Goal: Transaction & Acquisition: Purchase product/service

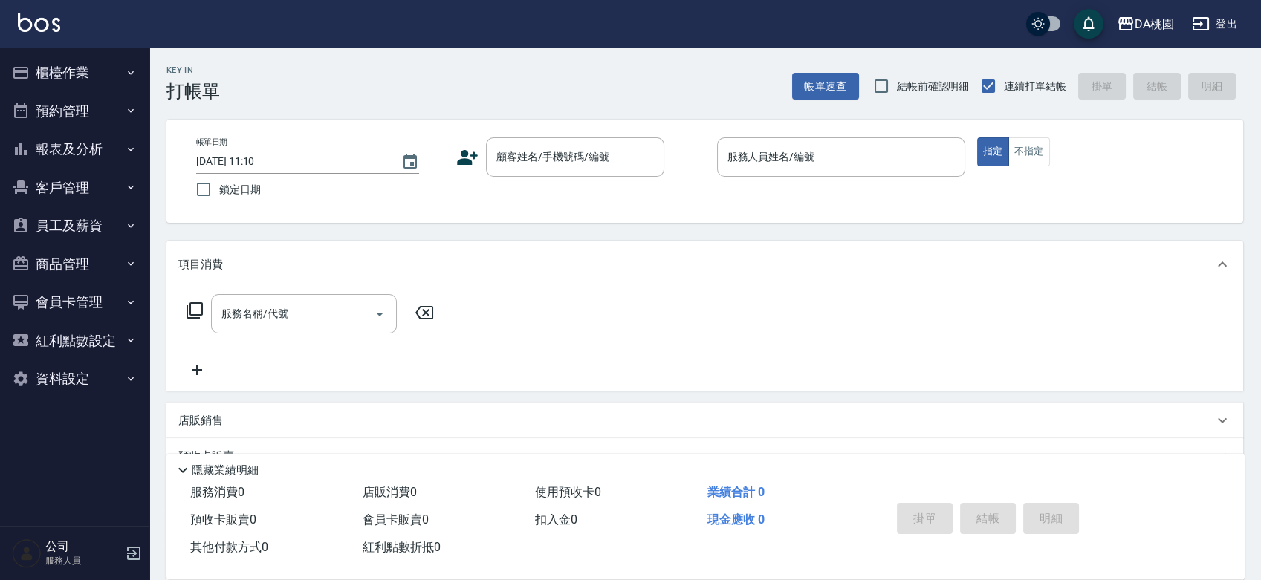
click at [699, 215] on div "帳單日期 [DATE] 11:10 鎖定日期 顧客姓名/手機號碼/編號 顧客姓名/手機號碼/編號 服務人員姓名/編號 服務人員姓名/編號 指定 不指定" at bounding box center [704, 171] width 1077 height 103
click at [93, 65] on button "櫃檯作業" at bounding box center [74, 73] width 137 height 39
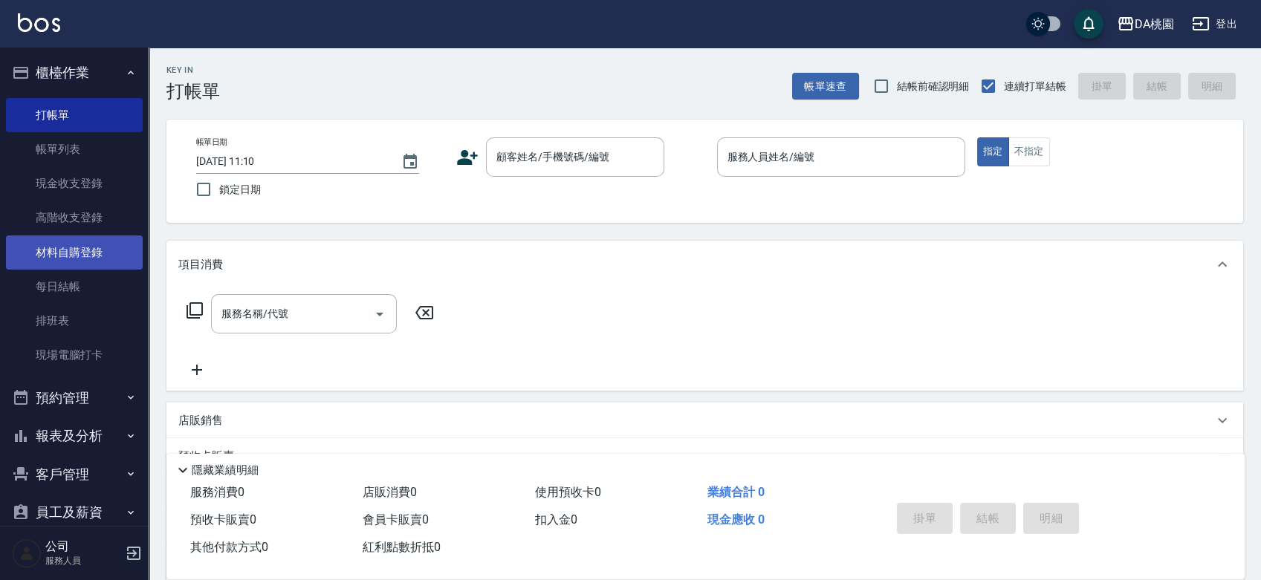
click at [82, 250] on link "材料自購登錄" at bounding box center [74, 253] width 137 height 34
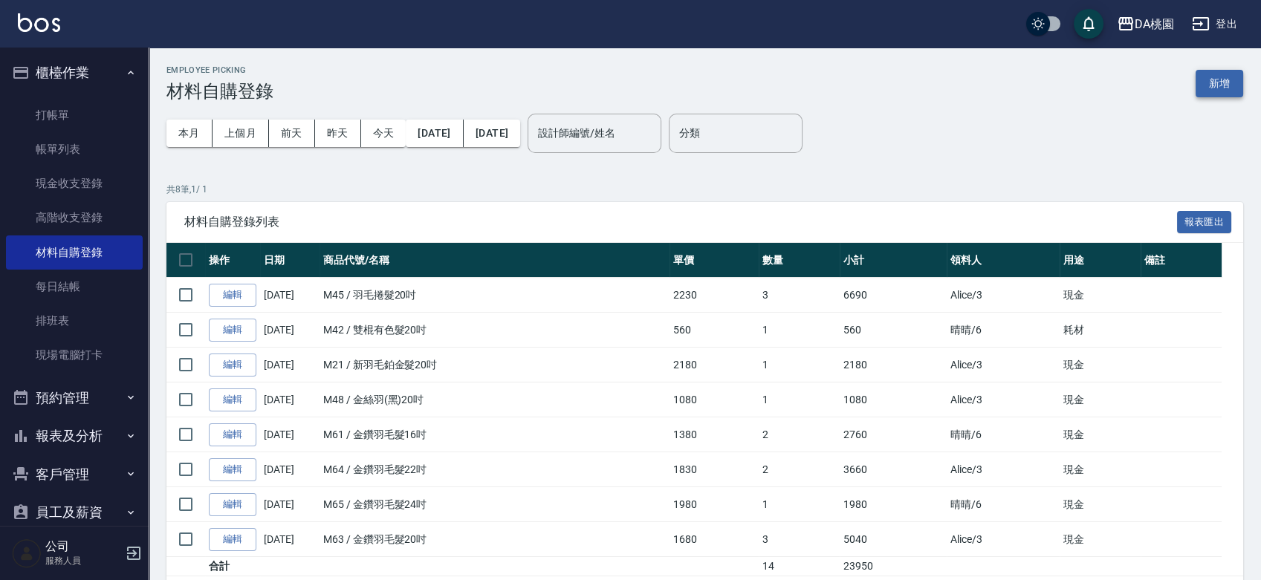
click at [1208, 85] on button "新增" at bounding box center [1220, 83] width 48 height 27
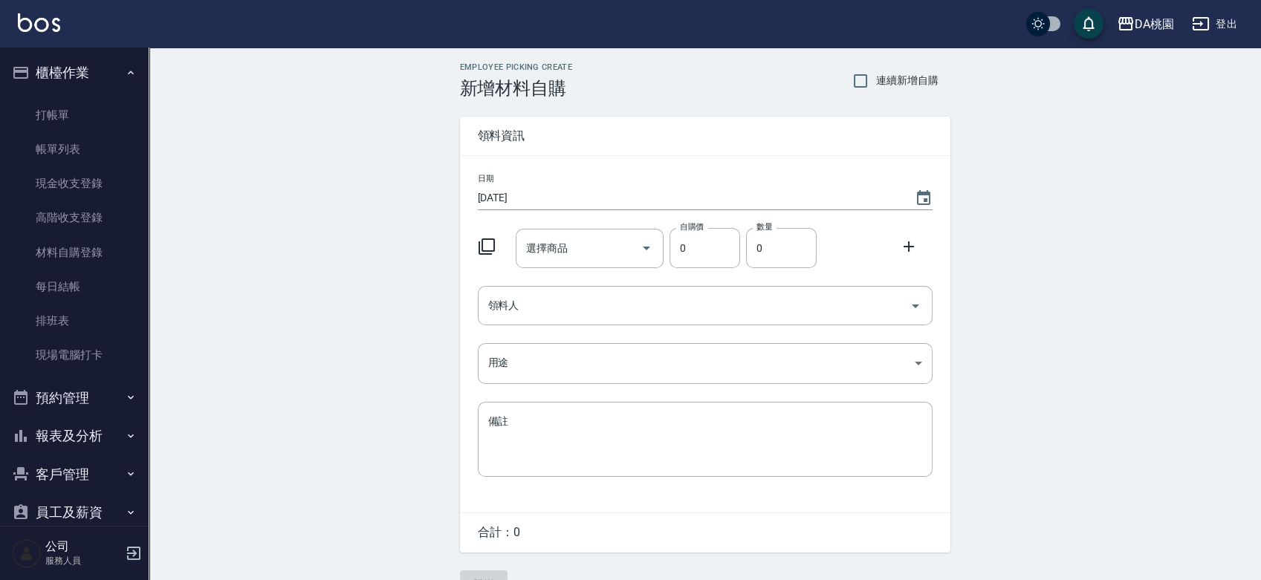
click at [486, 250] on icon at bounding box center [487, 247] width 18 height 18
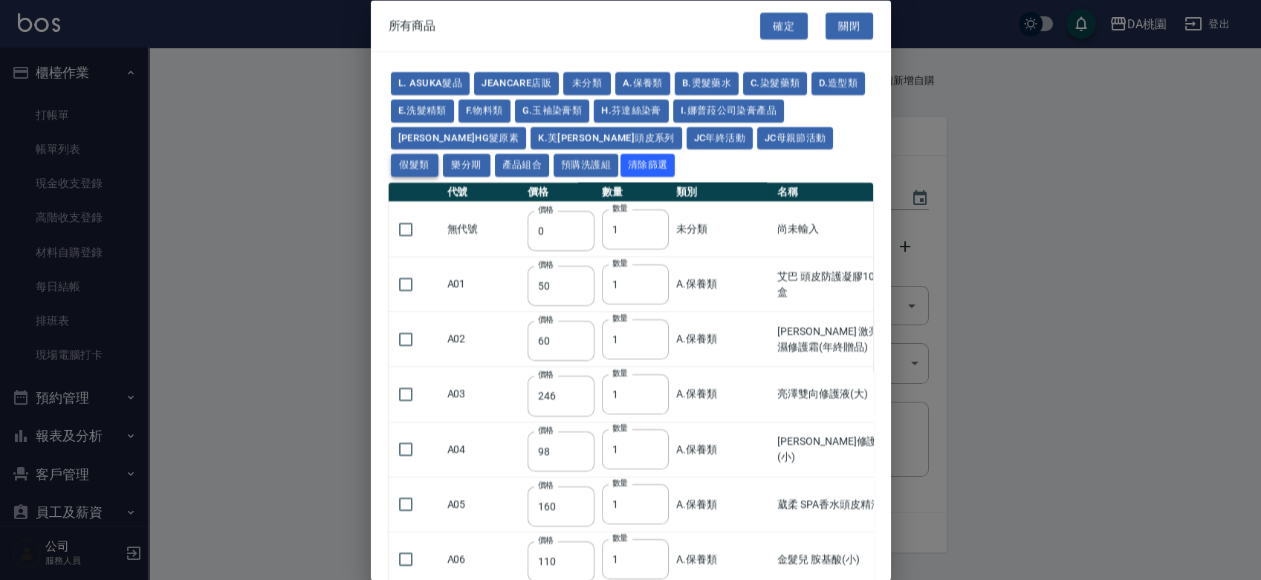
click at [438, 154] on button "假髮類" at bounding box center [415, 165] width 48 height 23
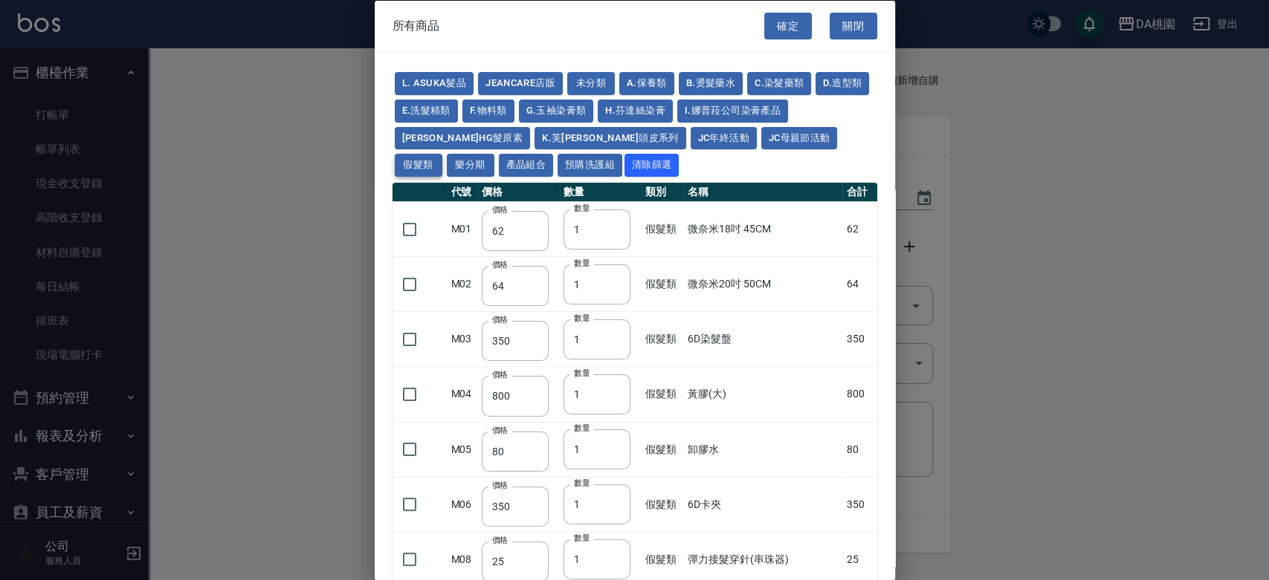
type input "62"
type input "64"
type input "350"
type input "800"
type input "80"
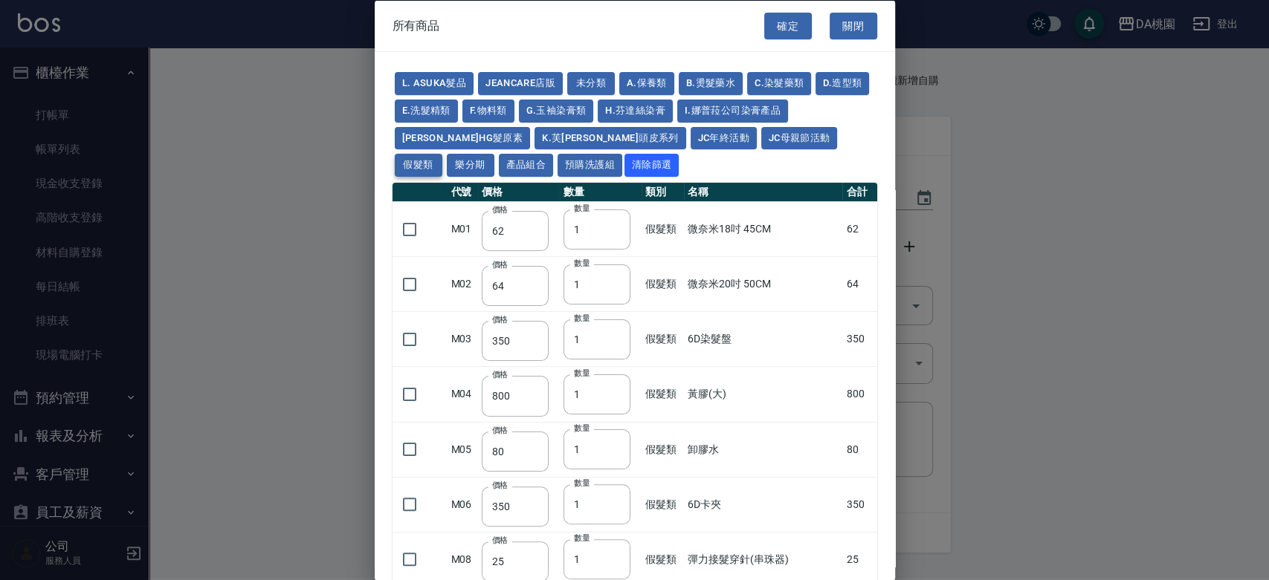
type input "350"
type input "25"
type input "400"
type input "100"
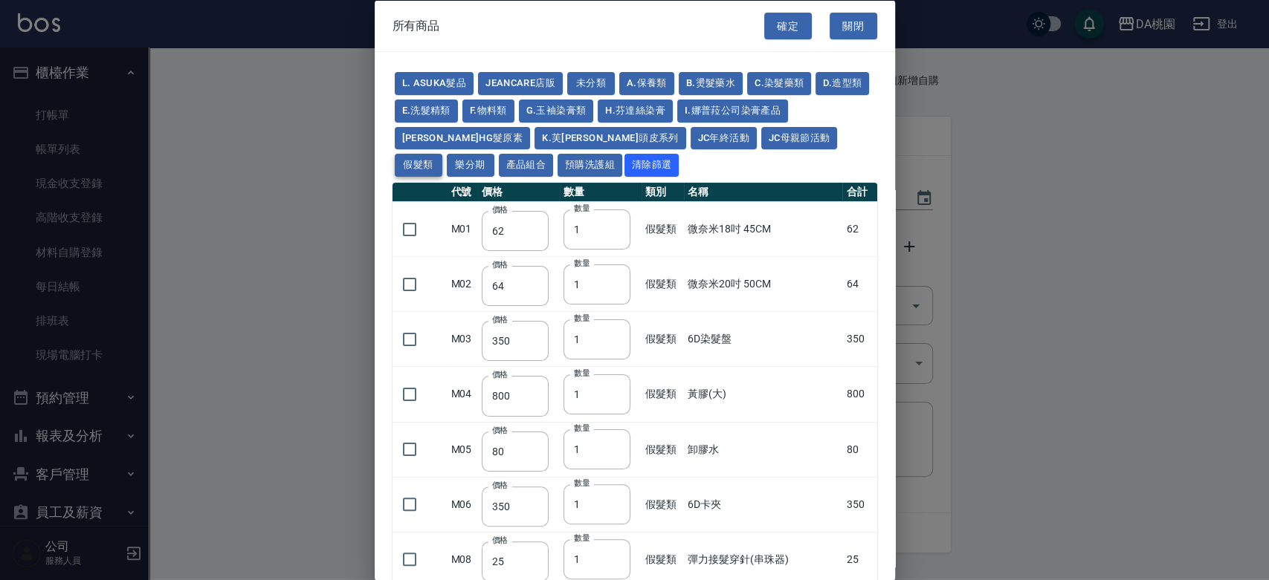
type input "880"
type input "930"
type input "980"
type input "1030"
type input "1130"
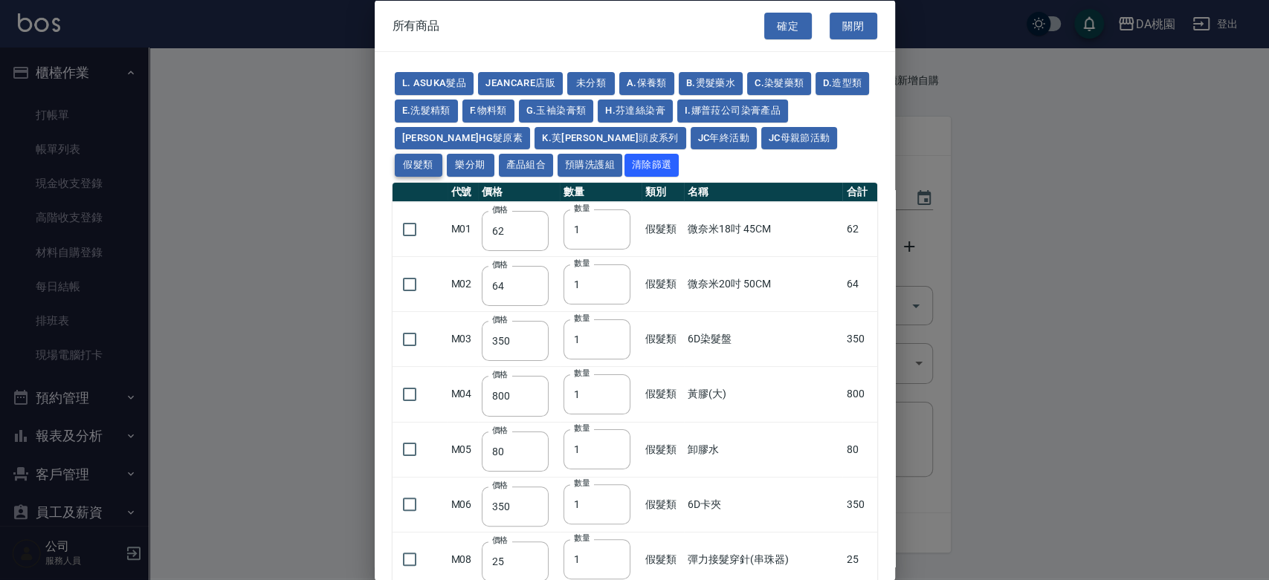
type input "1230"
type input "1330"
type input "1780"
type input "1980"
type input "2180"
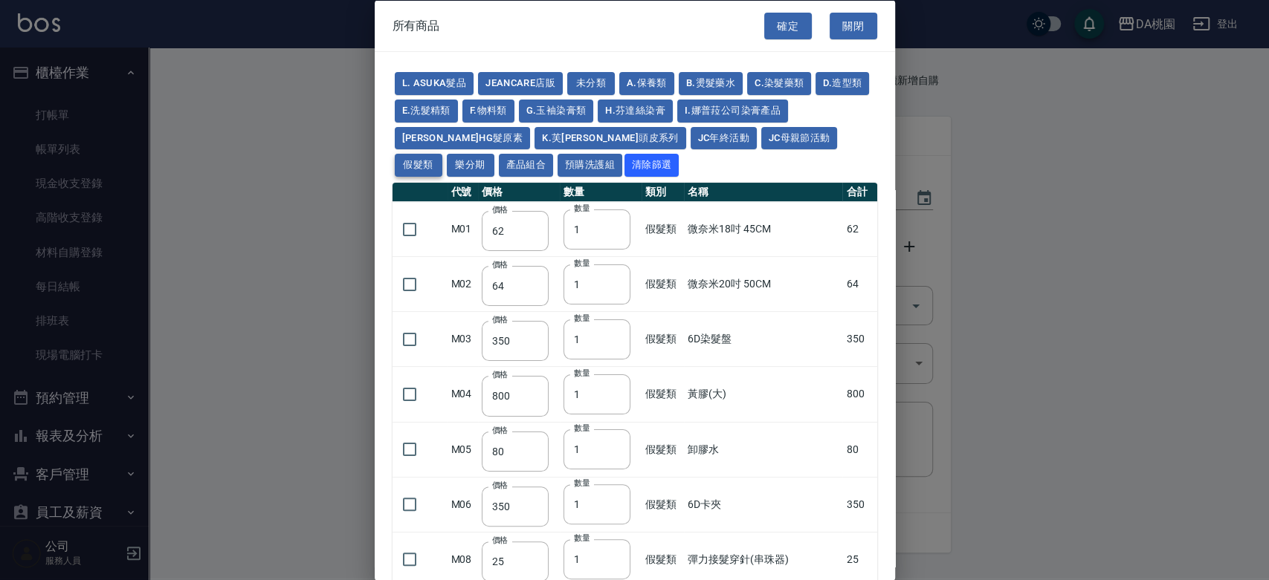
type input "2380"
type input "2580"
type input "2780"
type input "2980"
type input "1030"
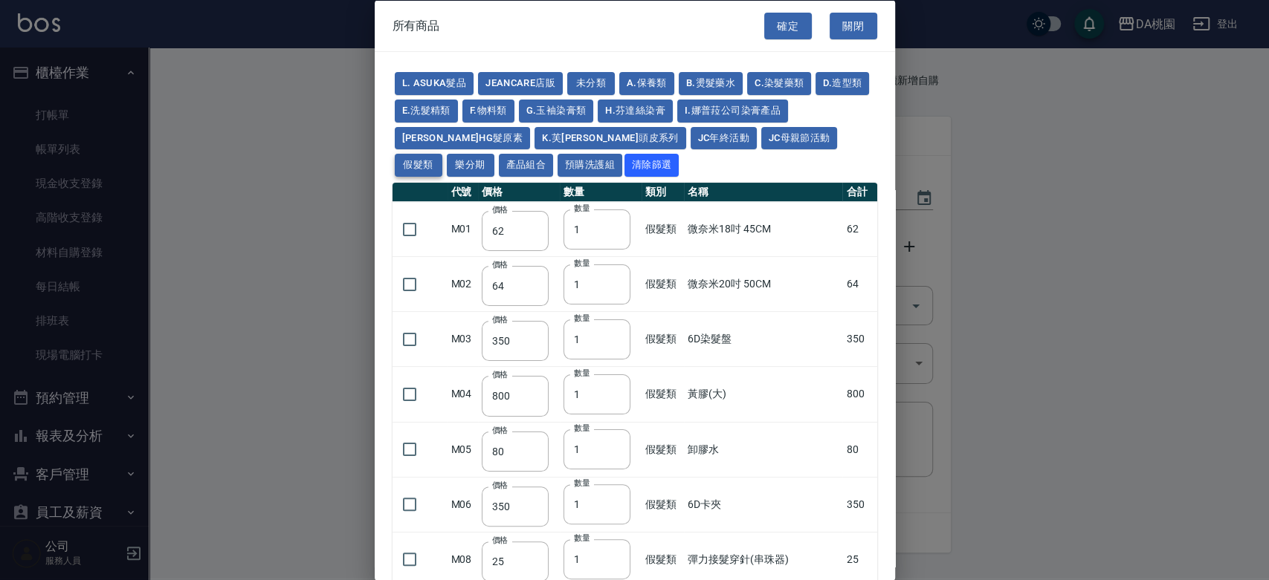
type input "1080"
type input "1130"
type input "1230"
type input "1280"
type input "1380"
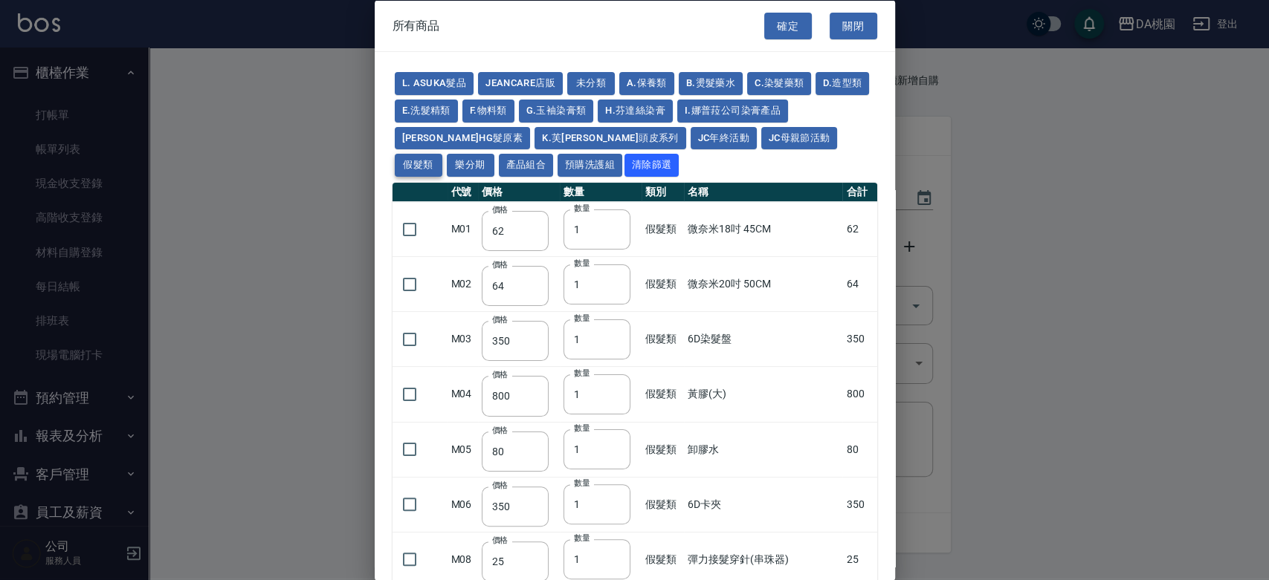
type input "2180"
type input "2380"
type input "2580"
type input "2780"
type input "2980"
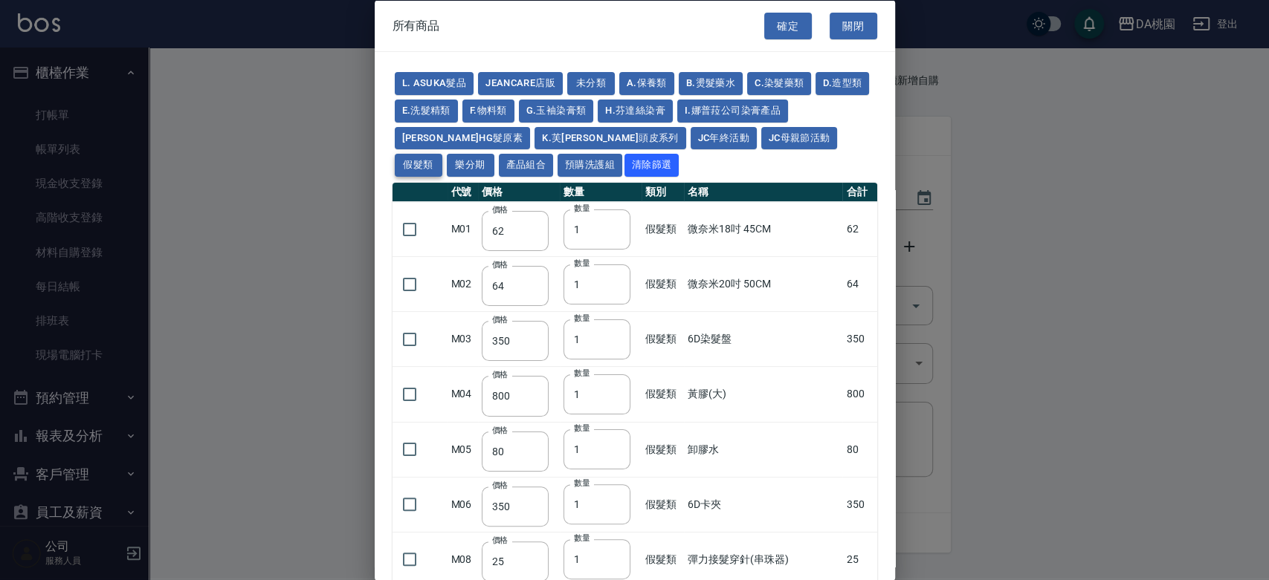
type input "730"
type input "780"
type input "830"
type input "930"
type input "980"
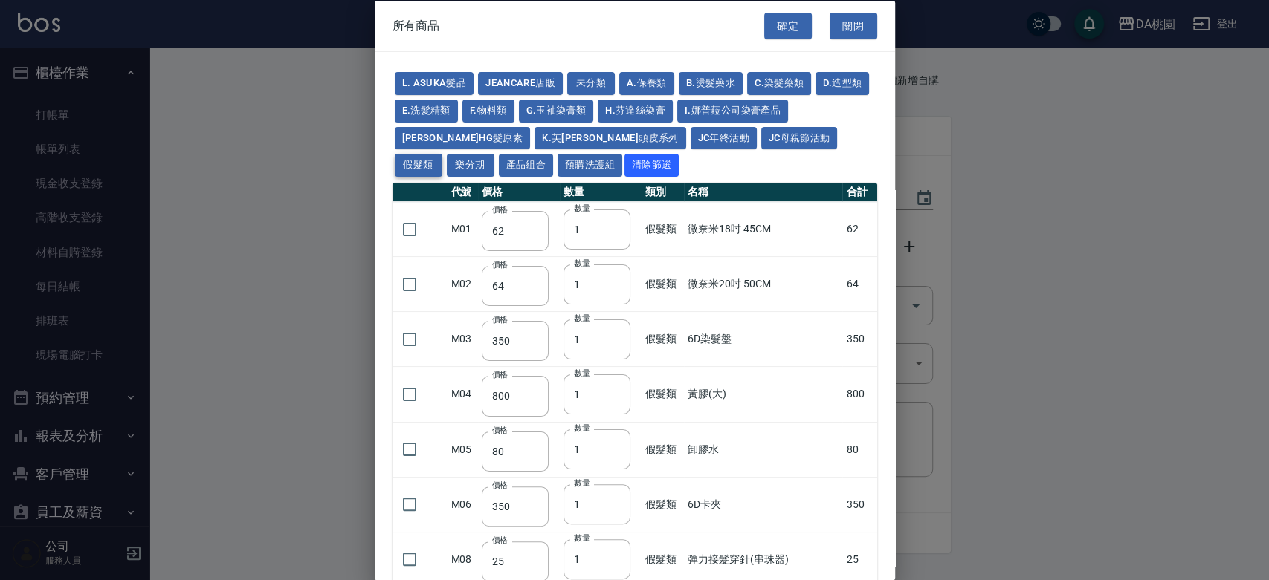
type input "560"
type input "775"
type input "580"
type input "2230"
type input "1180"
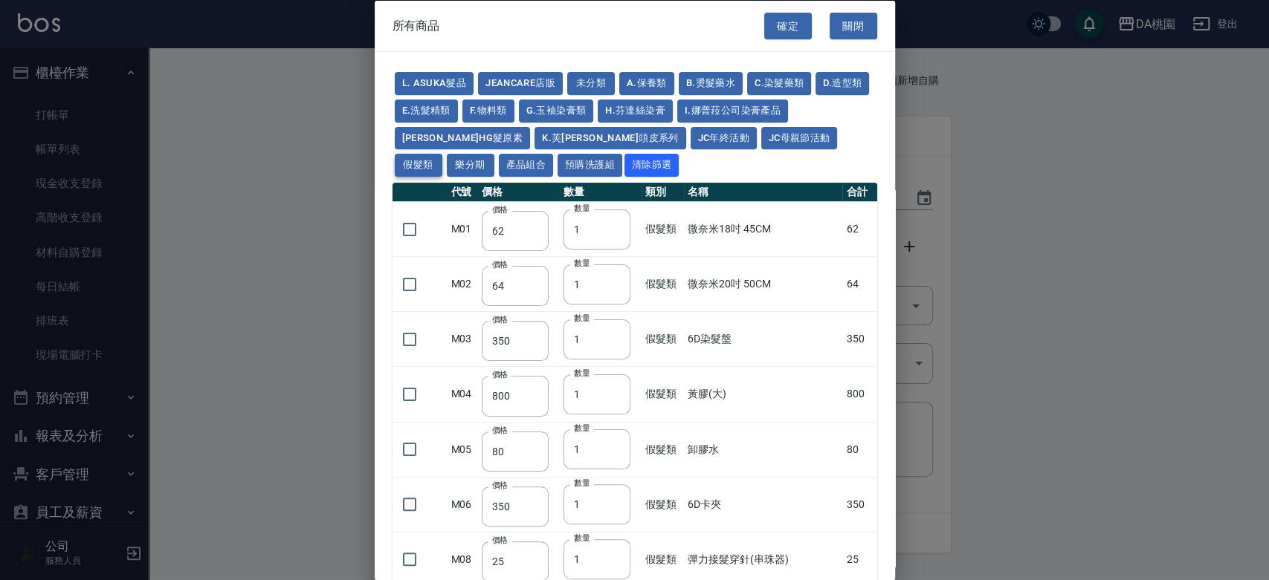
type input "1030"
type input "1080"
type input "1130"
type input "1180"
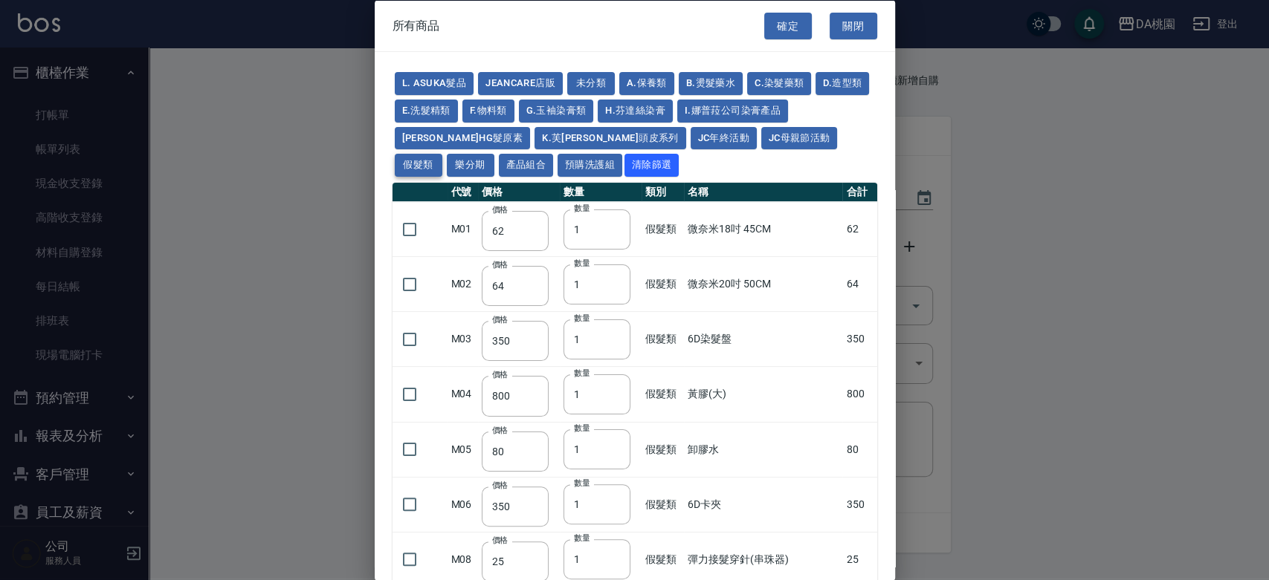
type input "1230"
type input "2130"
type input "2330"
type input "2530"
type input "930"
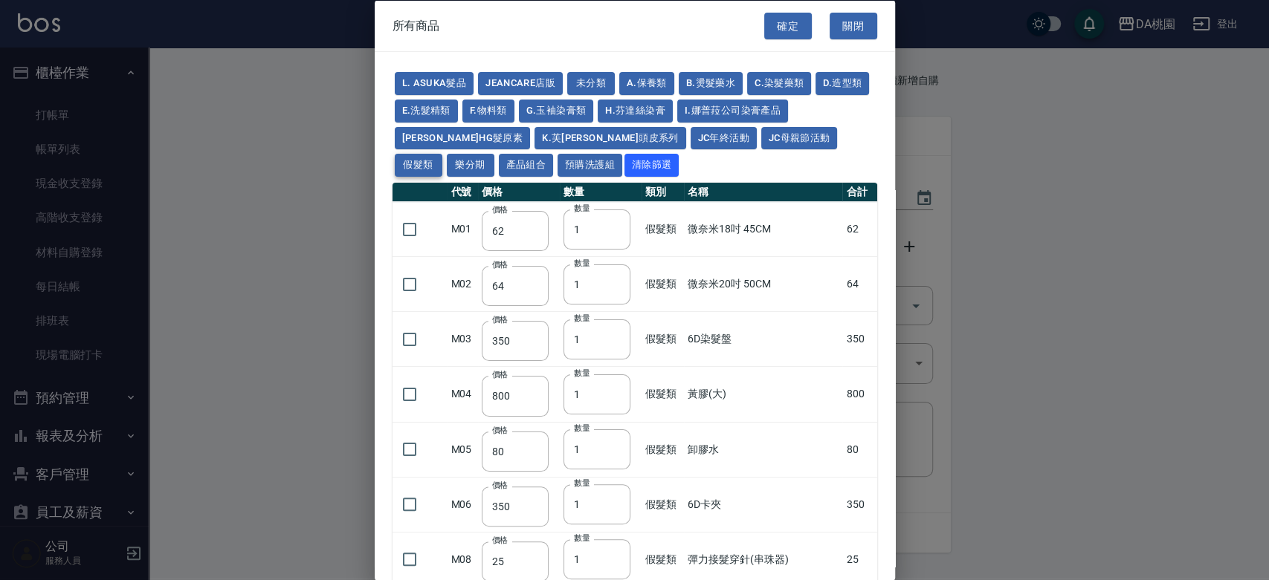
type input "170"
type input "1380"
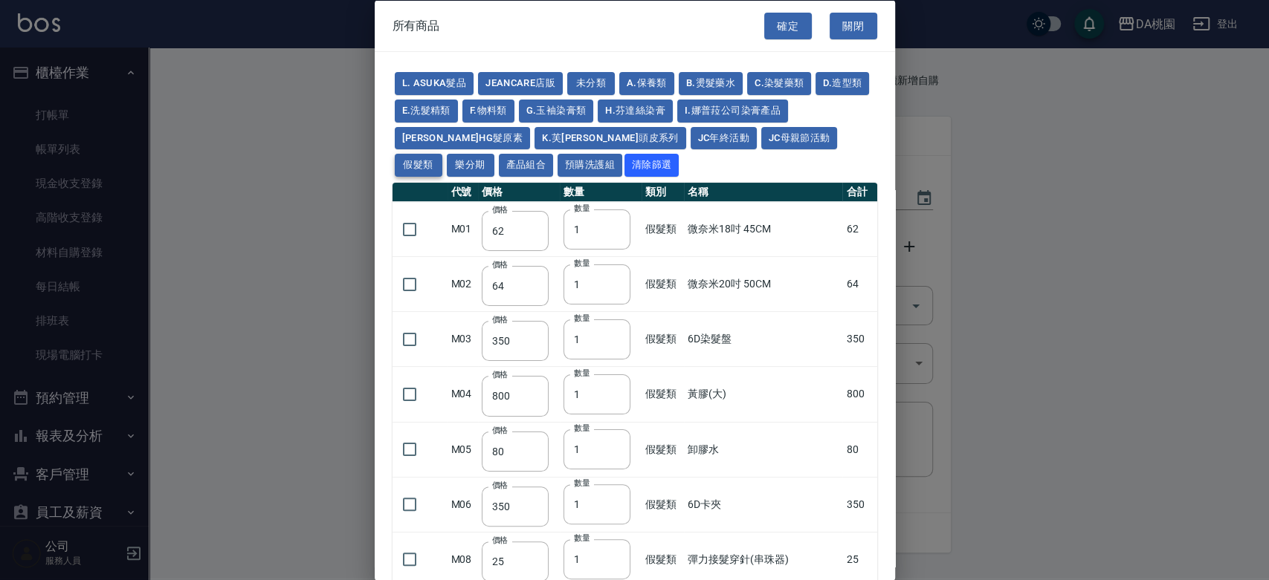
type input "1530"
type input "1680"
type input "1830"
type input "1980"
type input "2130"
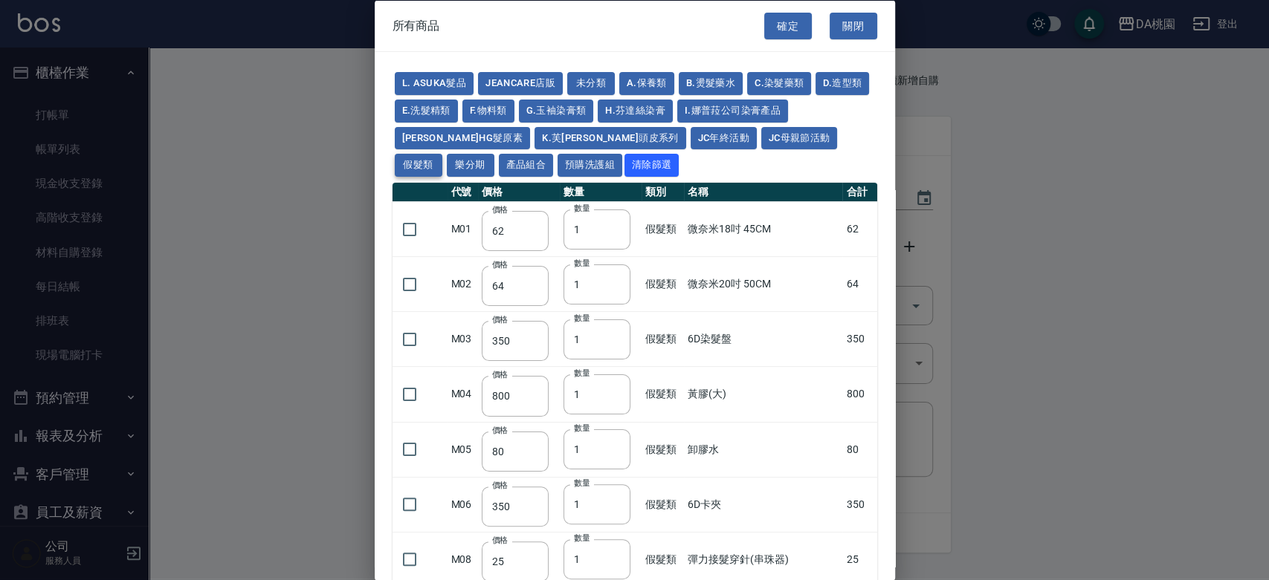
type input "2780"
type input "1930"
type input "2730"
type input "2380"
type input "2580"
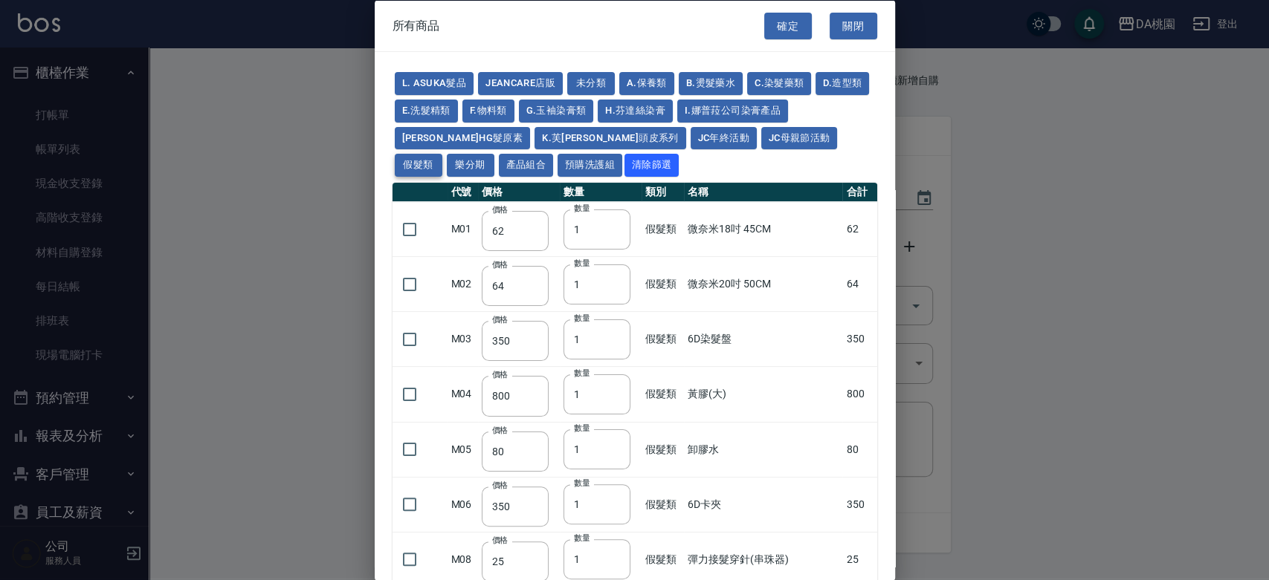
type input "2780"
type input "2980"
type input "3180"
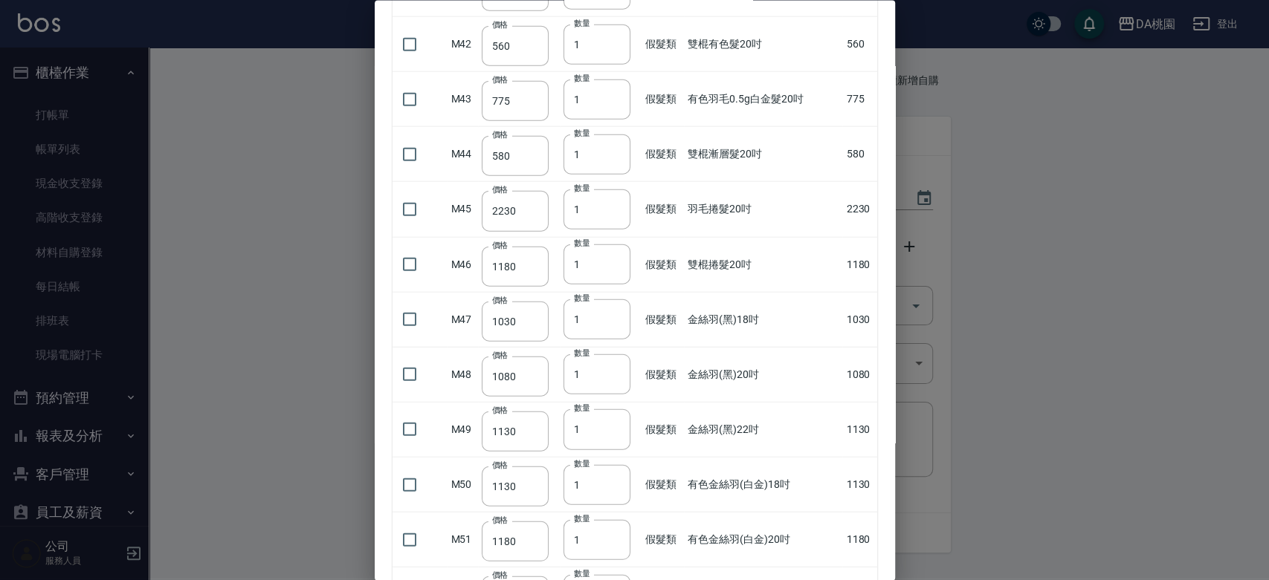
scroll to position [2394, 0]
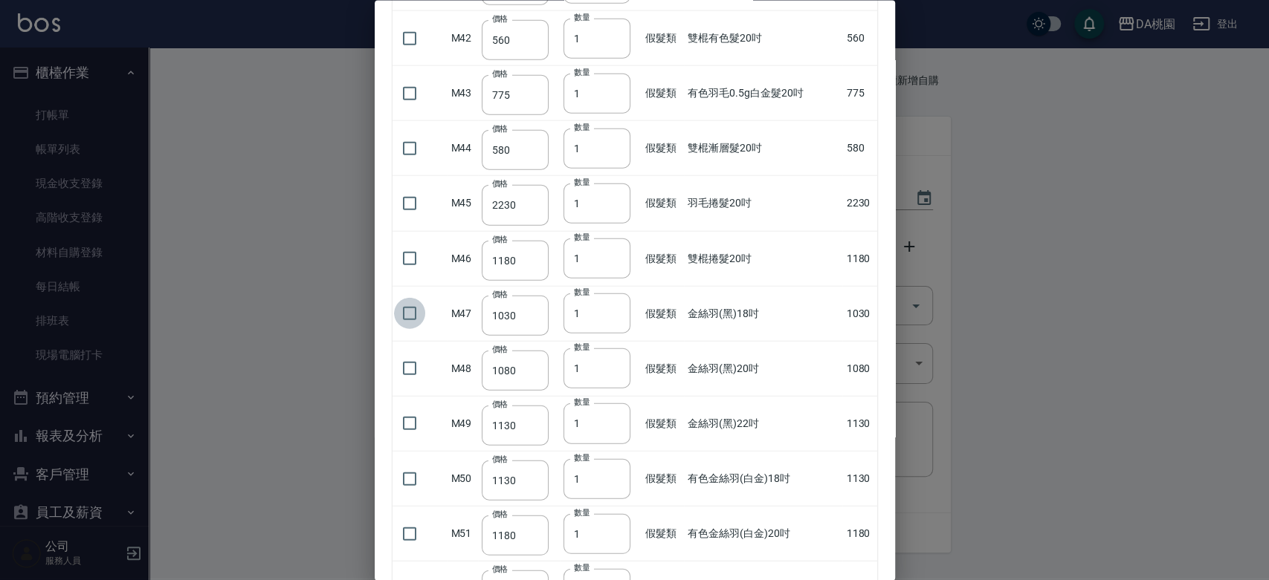
click at [409, 314] on input "checkbox" at bounding box center [409, 313] width 31 height 31
checkbox input "true"
click at [406, 372] on input "checkbox" at bounding box center [409, 368] width 31 height 31
checkbox input "true"
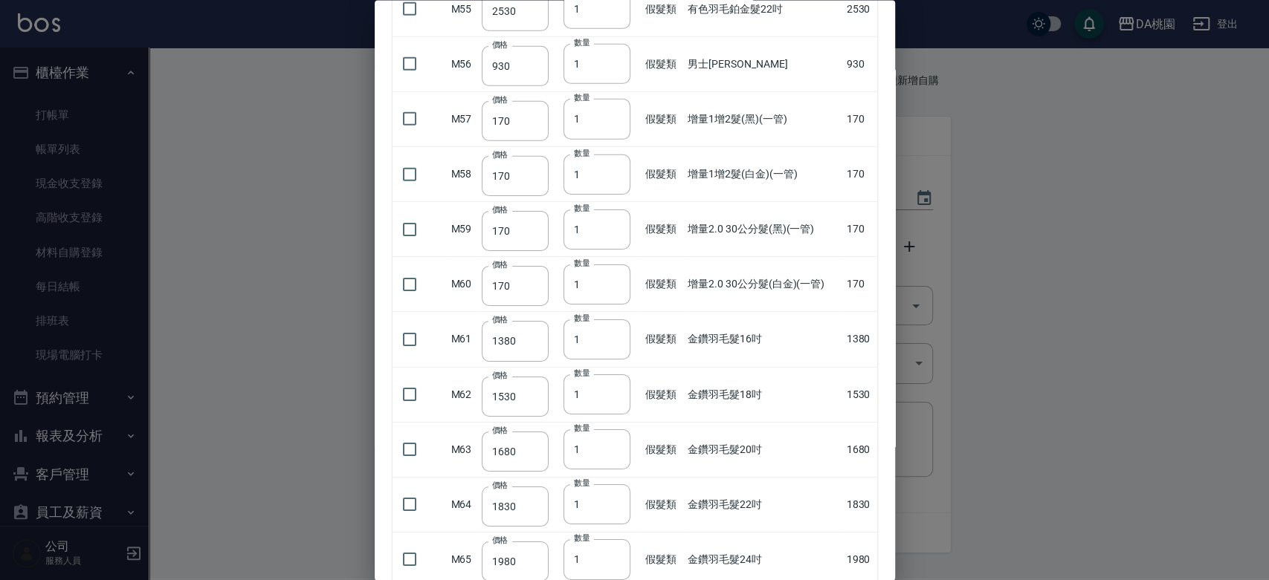
scroll to position [3150, 0]
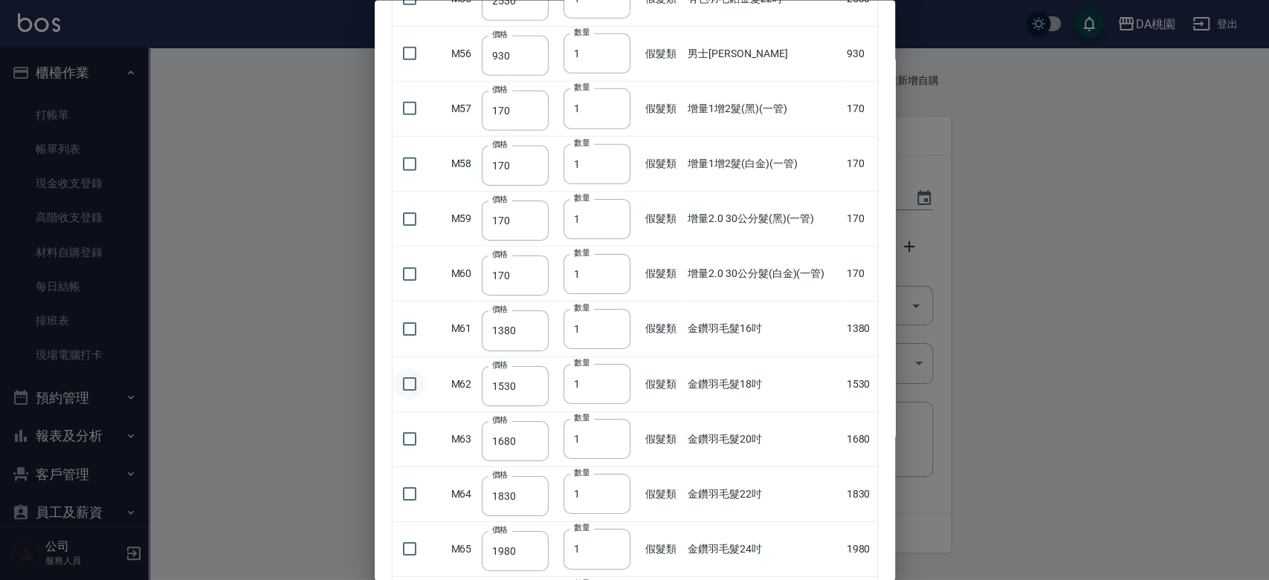
click at [409, 375] on input "checkbox" at bounding box center [409, 384] width 31 height 31
checkbox input "true"
click at [614, 373] on input "2" at bounding box center [596, 384] width 67 height 40
type input "3"
click at [614, 373] on input "3" at bounding box center [596, 384] width 67 height 40
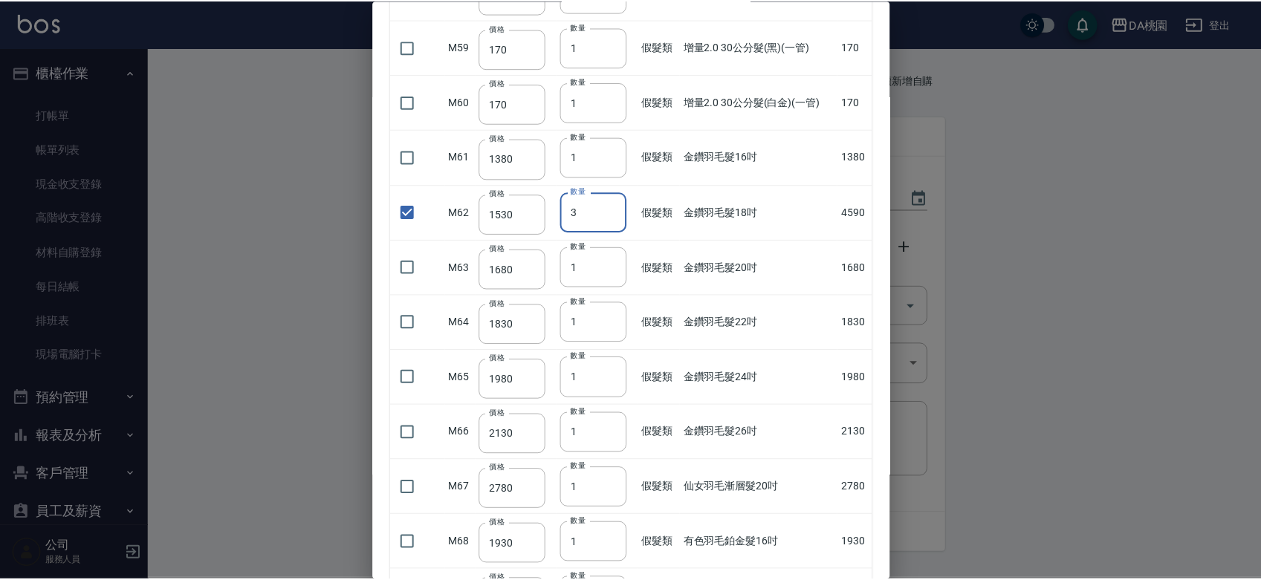
scroll to position [3728, 0]
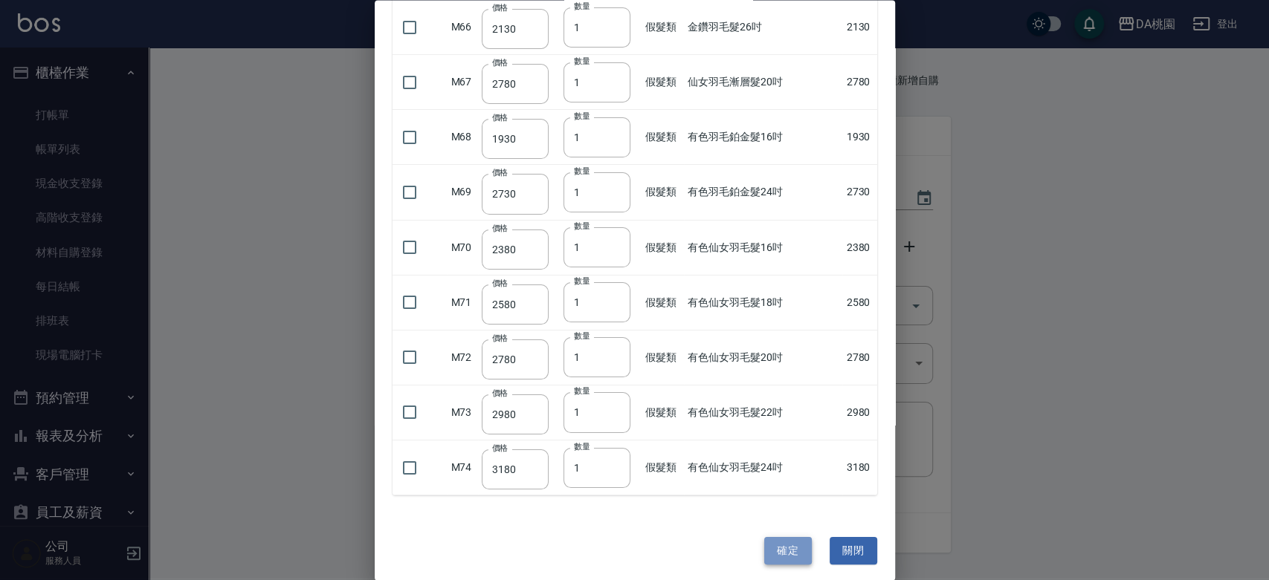
click at [767, 551] on button "確定" at bounding box center [788, 550] width 48 height 27
type input "金絲羽(黑)18吋"
type input "1030"
type input "1"
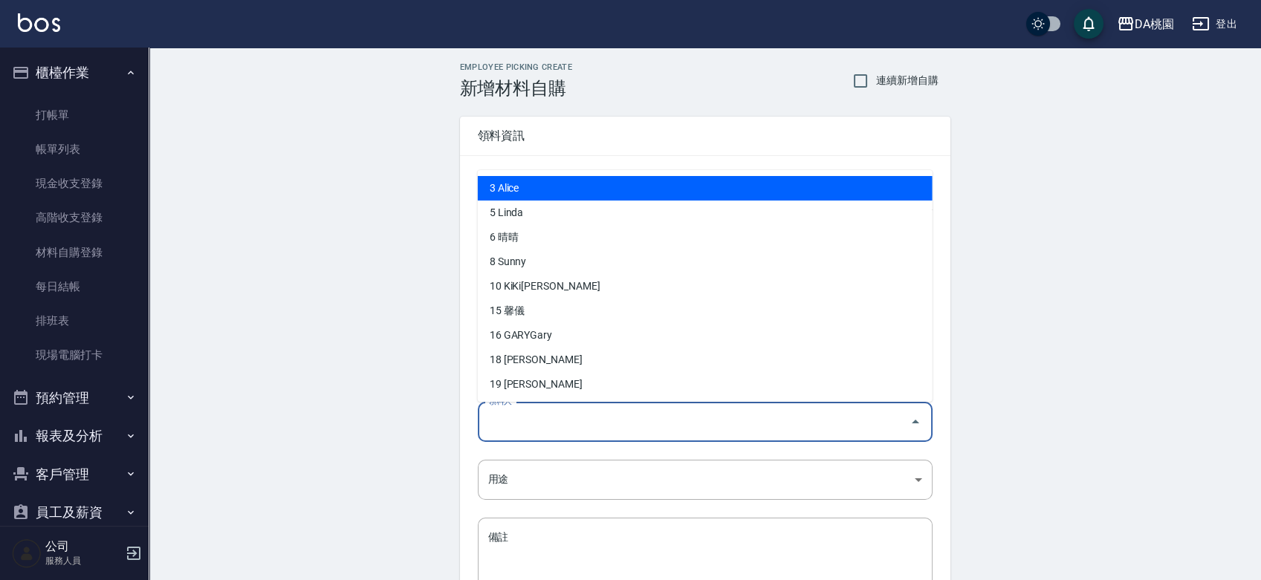
click at [666, 423] on input "領料人" at bounding box center [694, 422] width 419 height 26
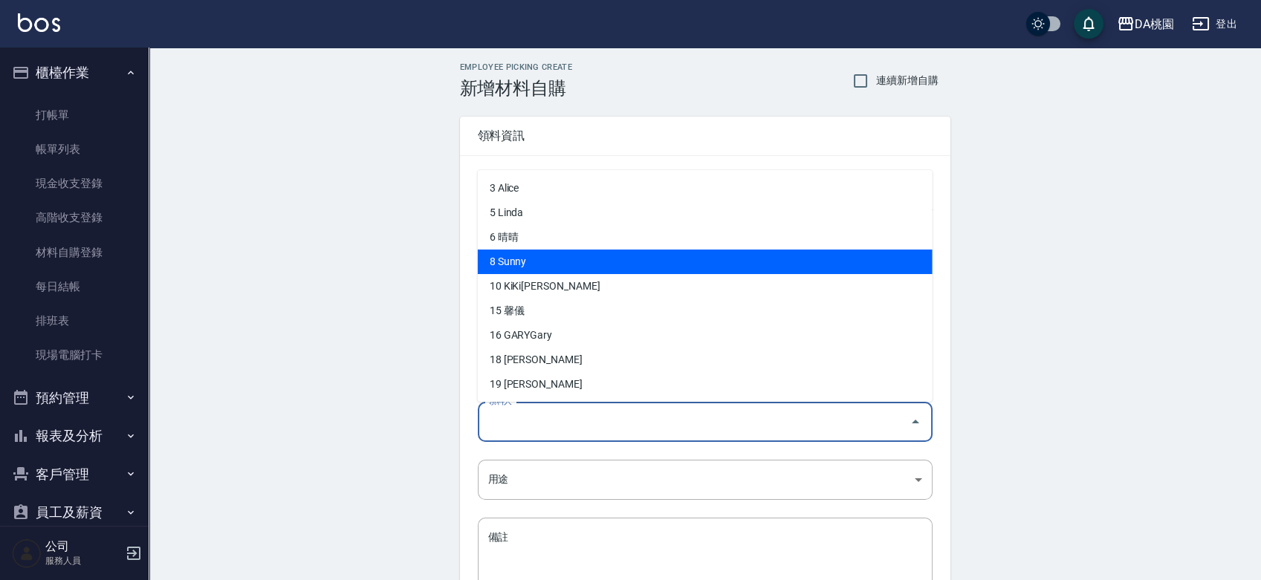
click at [541, 261] on li "8 Sunny" at bounding box center [705, 262] width 455 height 25
type input "Sunny"
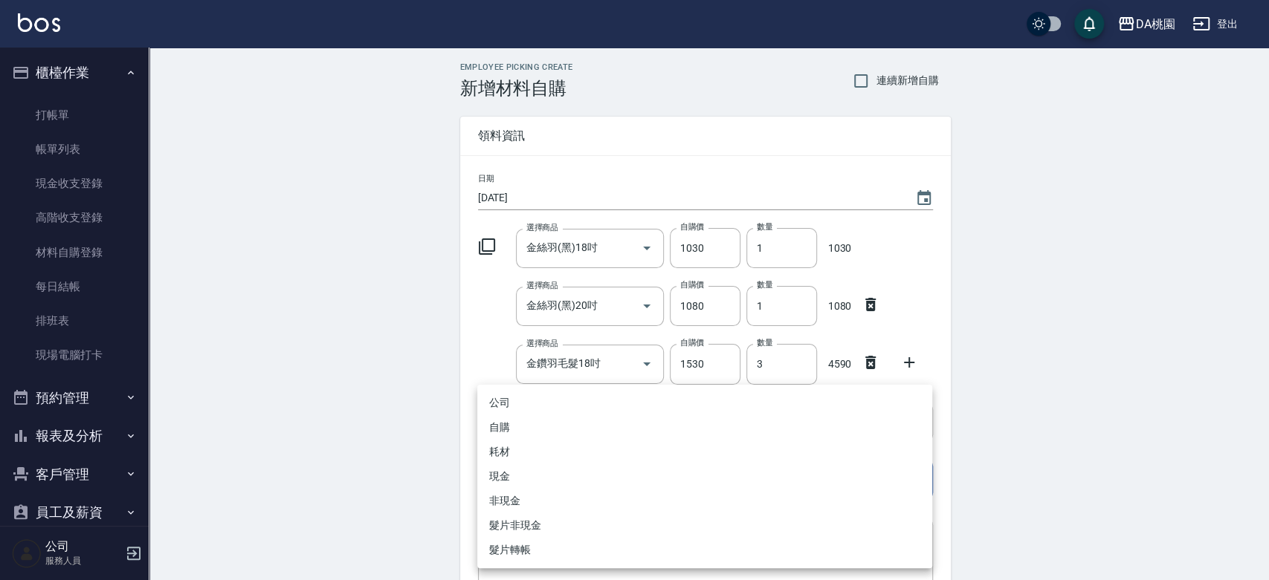
click at [505, 483] on body "DA桃園 登出 櫃檯作業 打帳單 帳單列表 現金收支登錄 高階收支登錄 材料自購登錄 每日結帳 排班表 現場電腦打卡 預約管理 預約管理 單日預約紀錄 單週預…" at bounding box center [634, 364] width 1269 height 728
click at [505, 472] on li "現金" at bounding box center [704, 476] width 455 height 25
type input "現金"
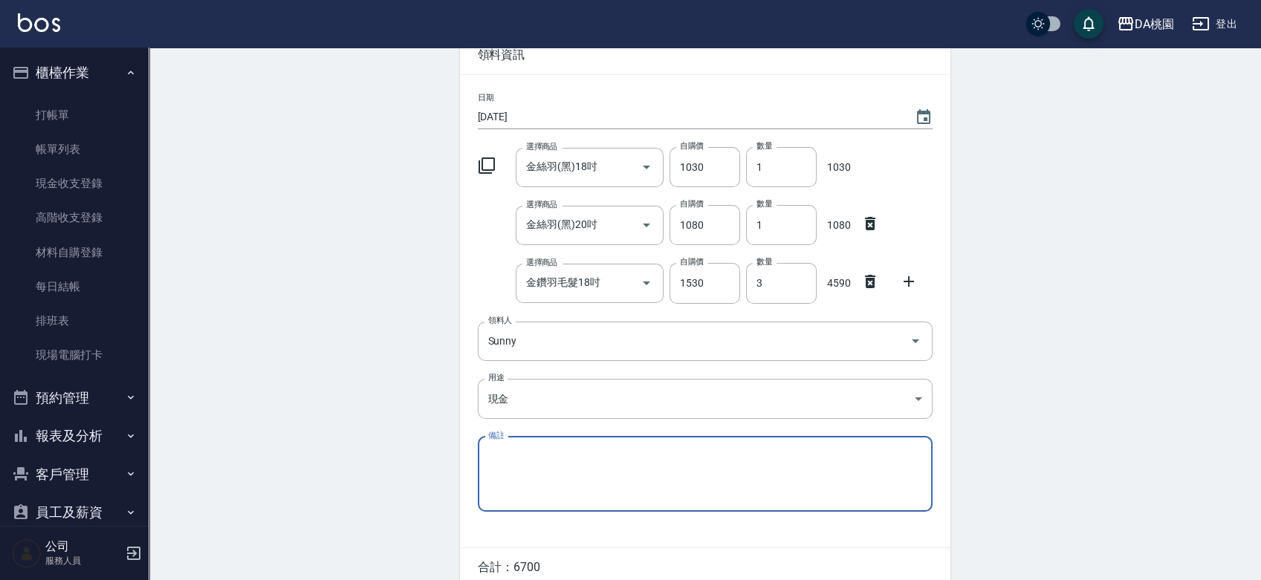
scroll to position [149, 0]
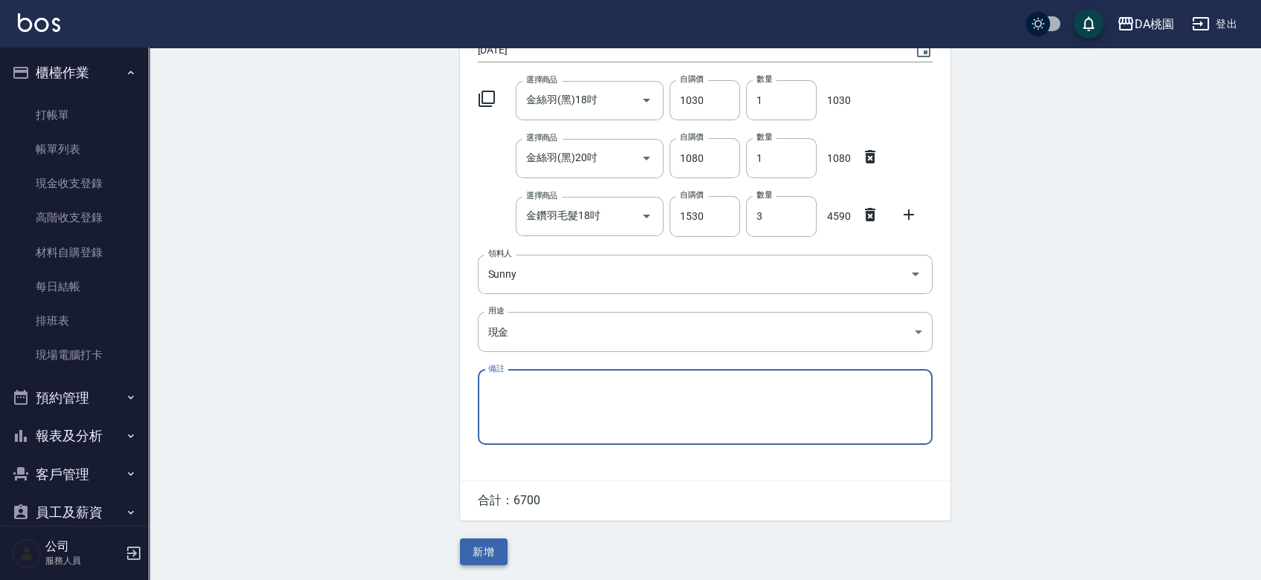
click at [492, 552] on button "新增" at bounding box center [484, 552] width 48 height 27
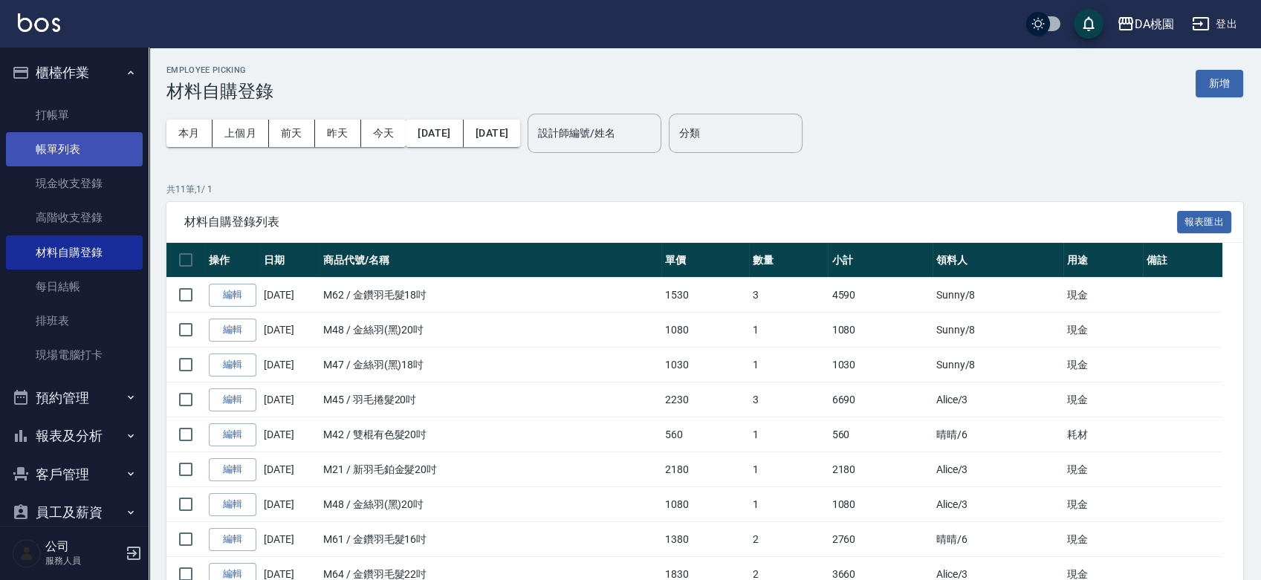
click at [83, 151] on link "帳單列表" at bounding box center [74, 149] width 137 height 34
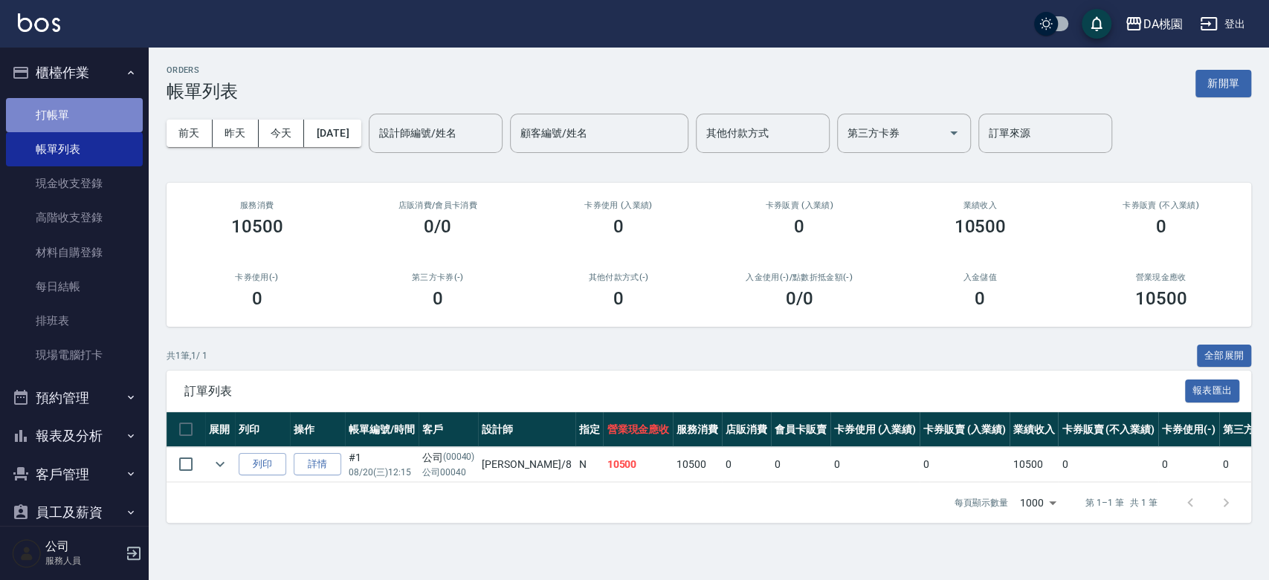
click at [95, 106] on link "打帳單" at bounding box center [74, 115] width 137 height 34
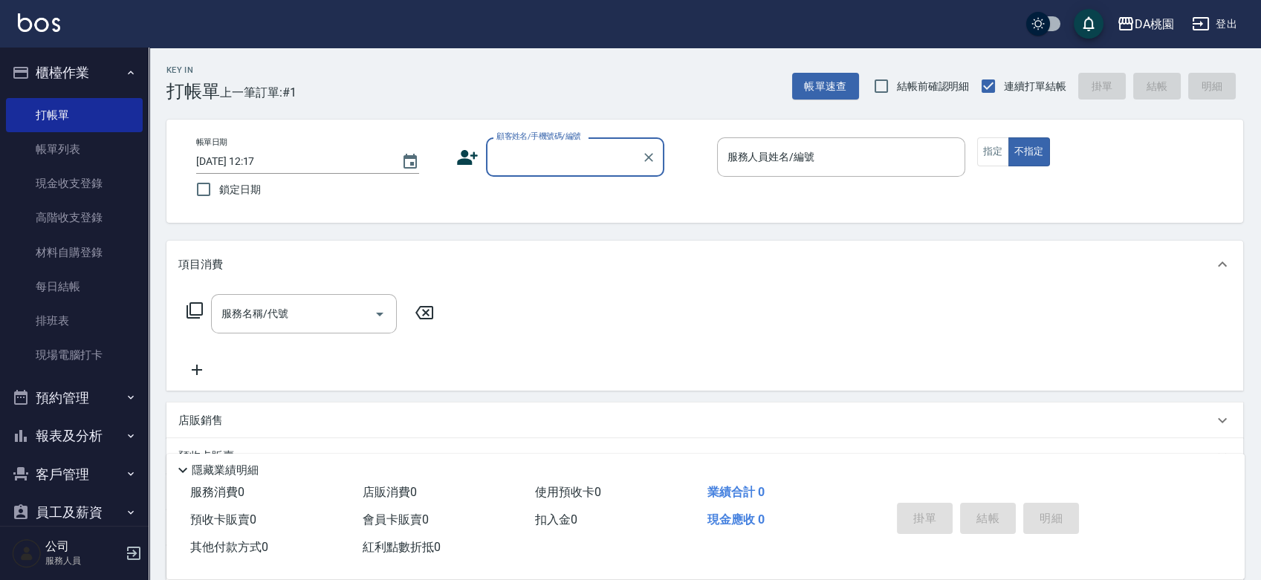
click at [693, 209] on div "帳單日期 [DATE] 12:17 鎖定日期 顧客姓名/手機號碼/編號 顧客姓名/手機號碼/編號 服務人員姓名/編號 服務人員姓名/編號 指定 不指定" at bounding box center [704, 171] width 1077 height 103
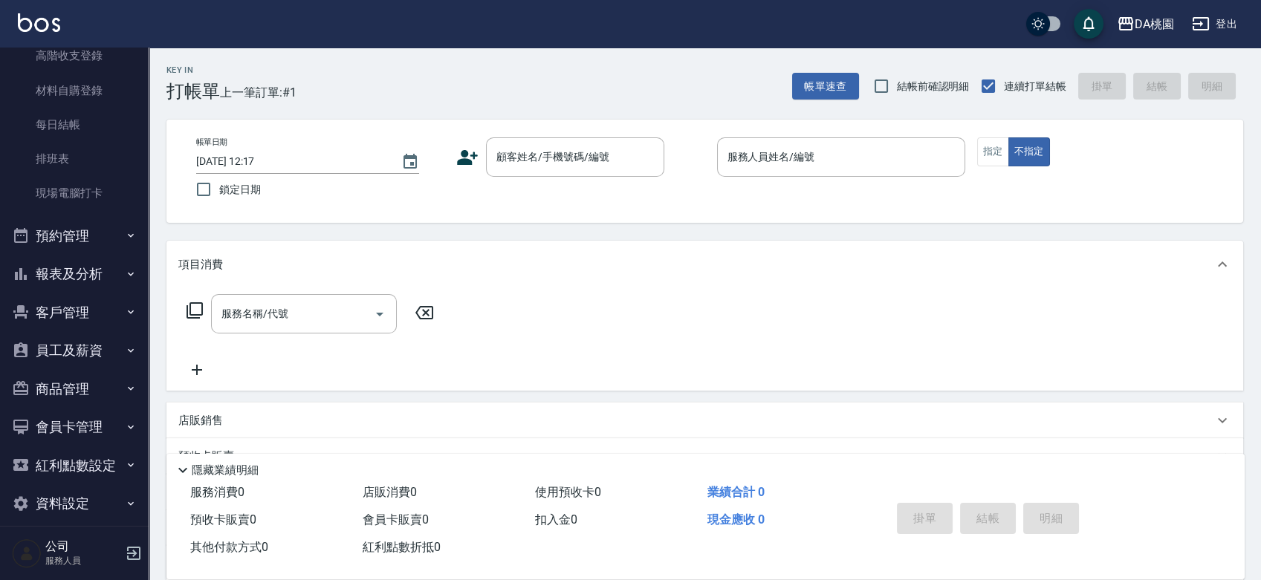
scroll to position [165, 0]
click at [94, 273] on button "報表及分析" at bounding box center [74, 271] width 137 height 39
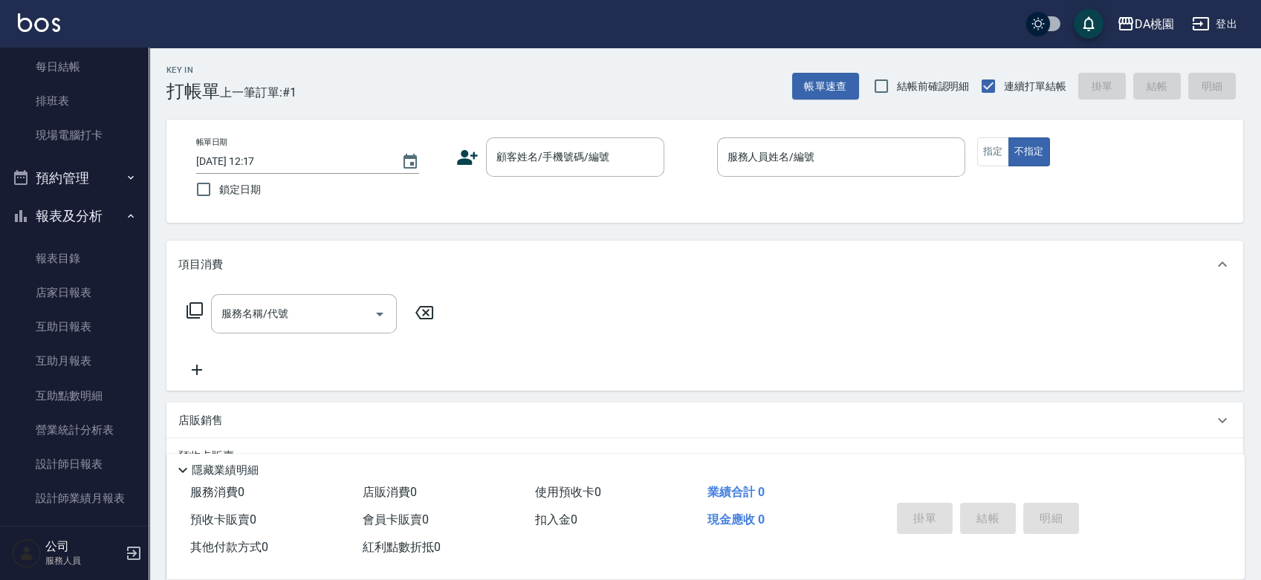
scroll to position [247, 0]
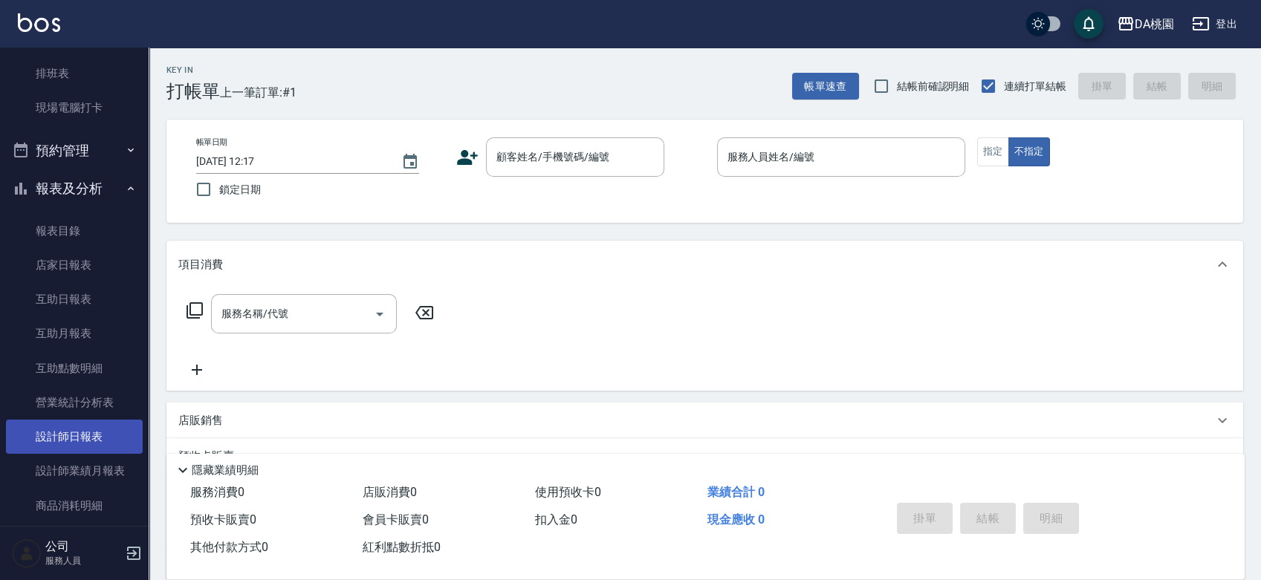
click at [74, 435] on link "設計師日報表" at bounding box center [74, 437] width 137 height 34
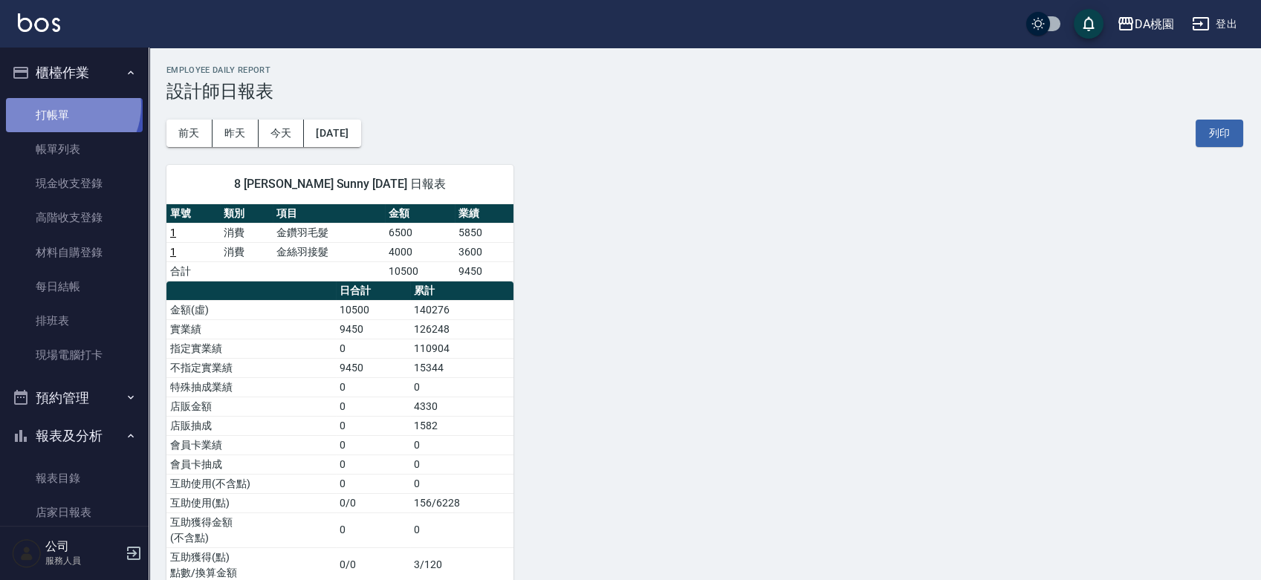
click at [65, 106] on link "打帳單" at bounding box center [74, 115] width 137 height 34
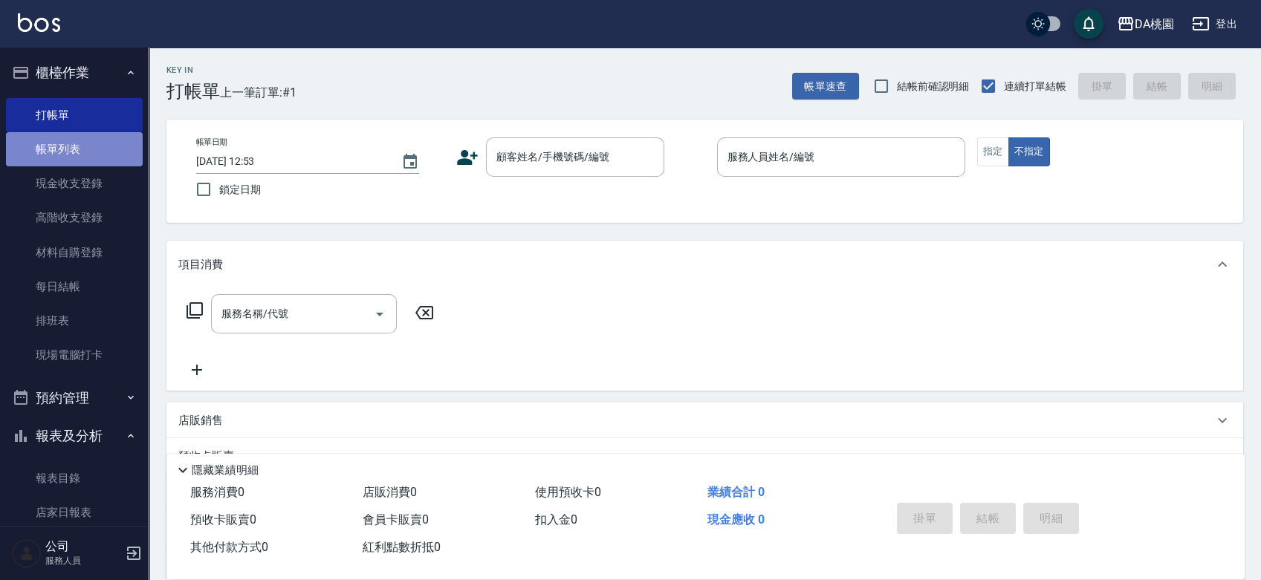
click at [96, 150] on link "帳單列表" at bounding box center [74, 149] width 137 height 34
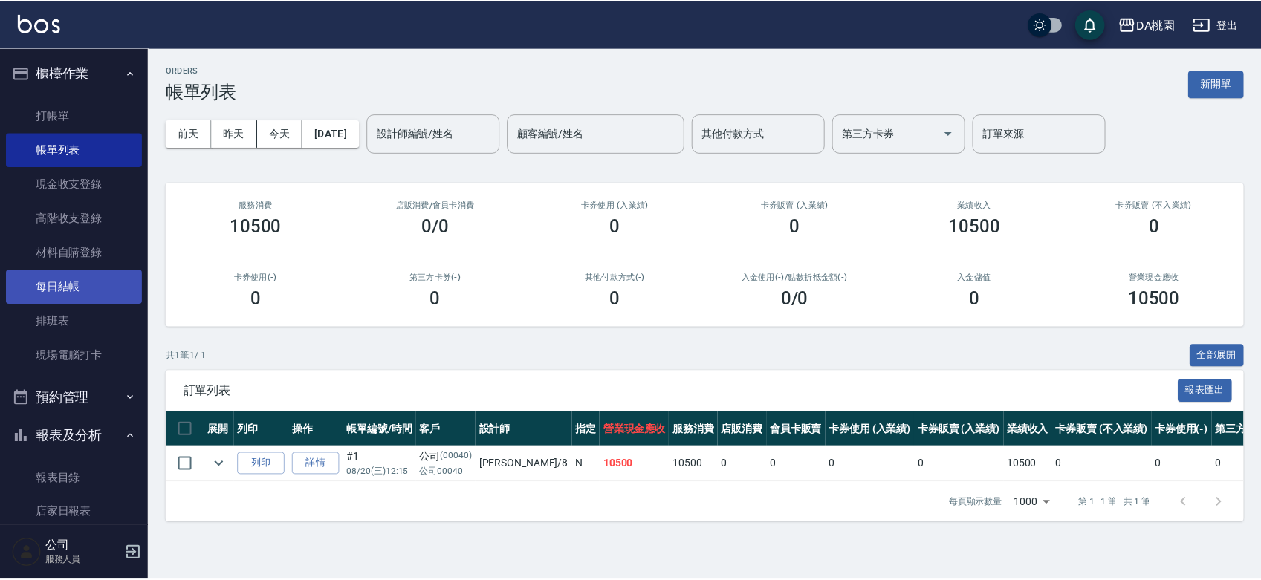
scroll to position [165, 0]
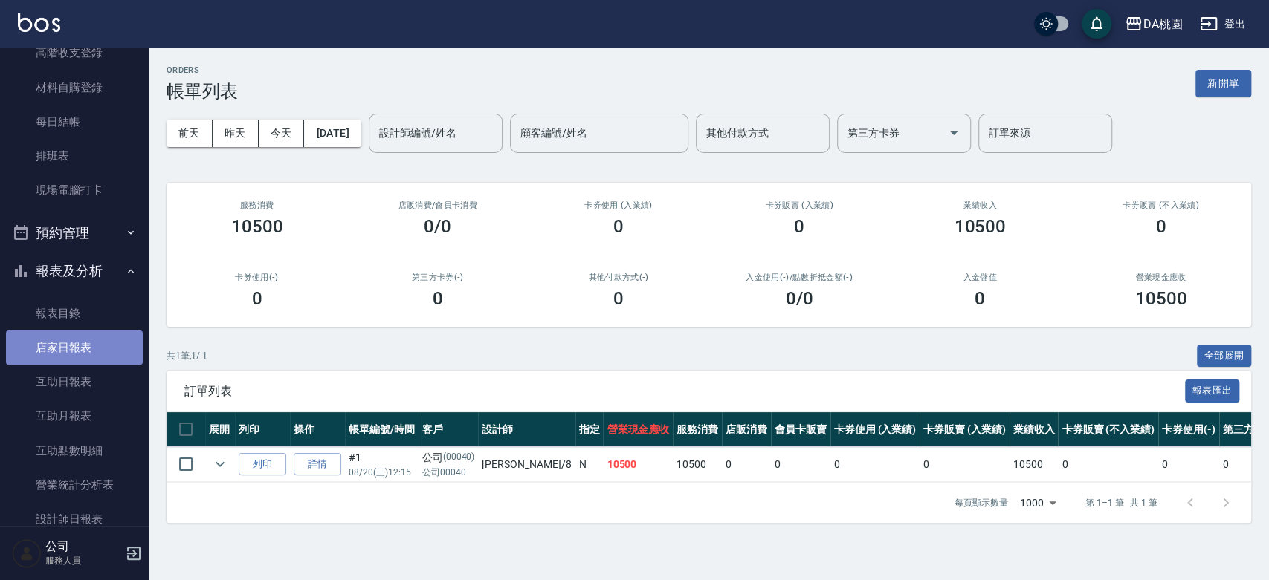
click at [80, 343] on link "店家日報表" at bounding box center [74, 348] width 137 height 34
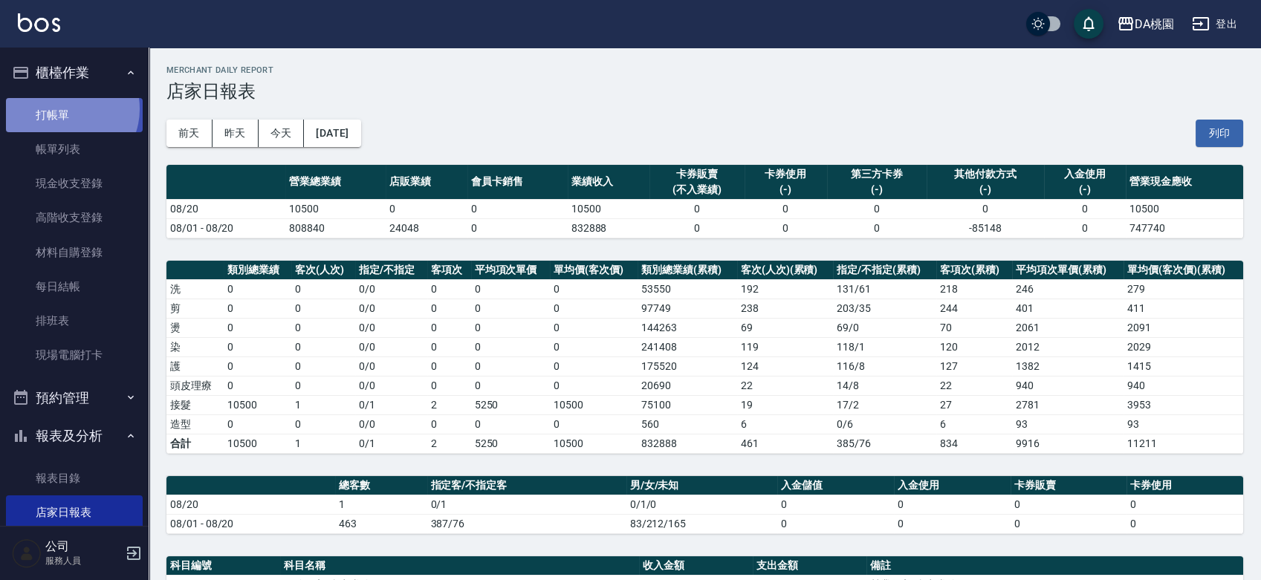
click at [65, 108] on link "打帳單" at bounding box center [74, 115] width 137 height 34
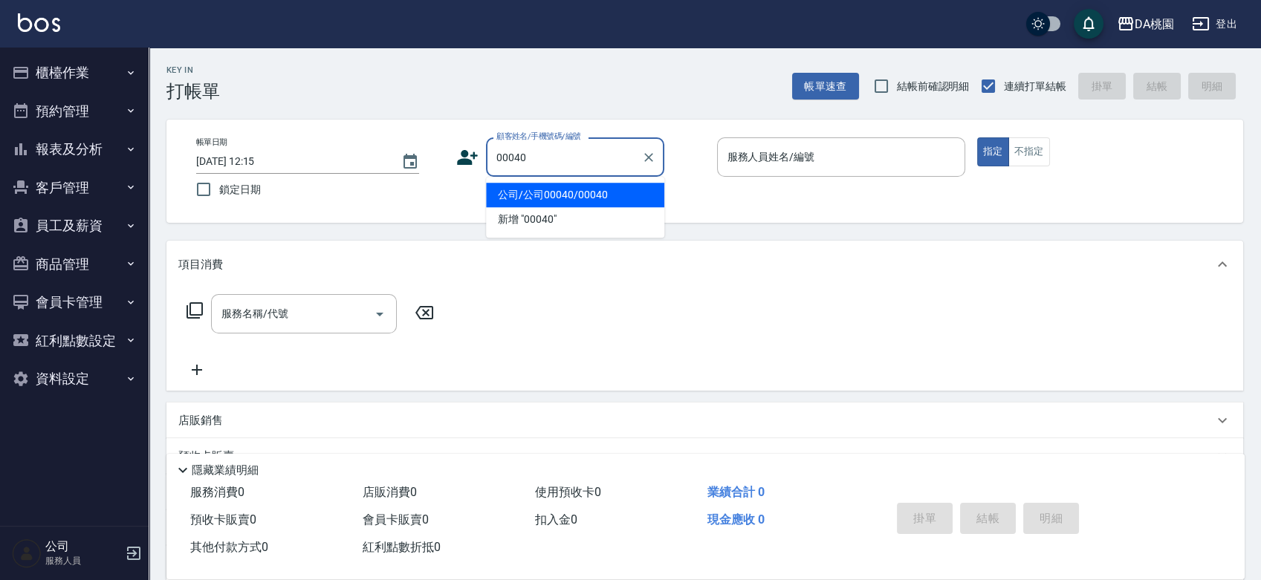
type input "公司/公司00040/00040"
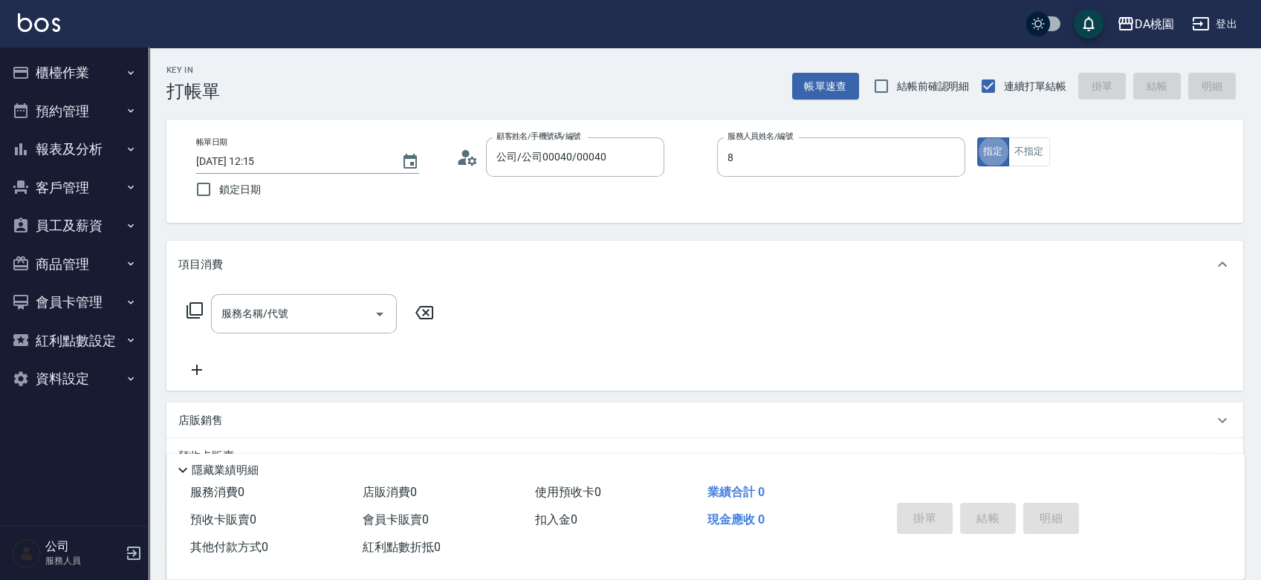
type input "桑妮-8"
type button "true"
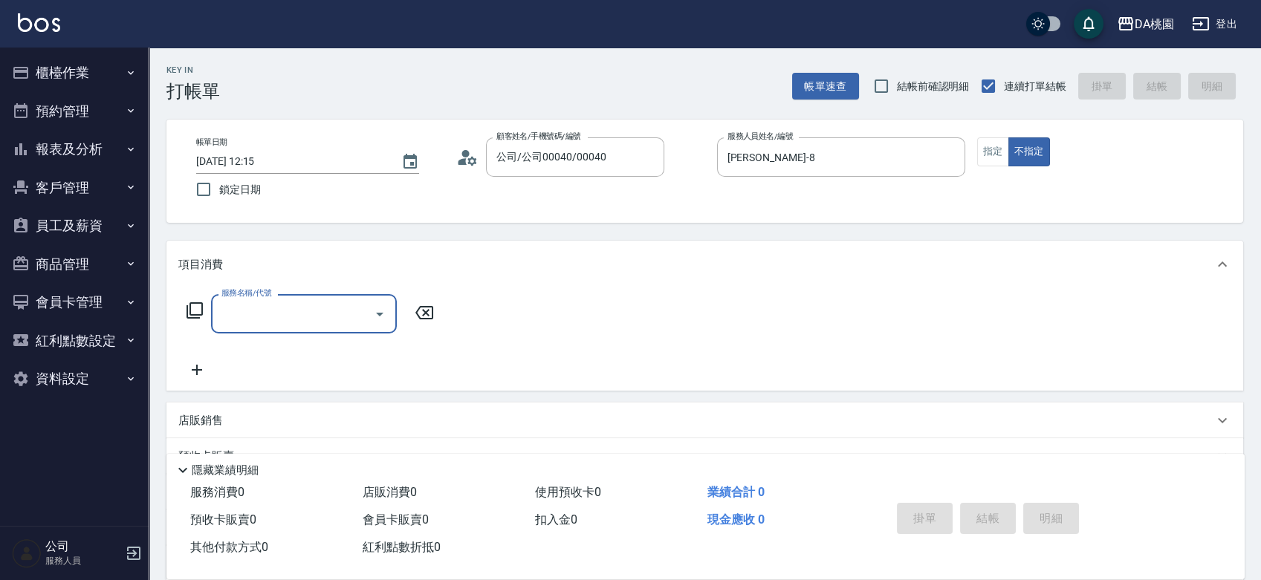
click at [195, 311] on icon at bounding box center [195, 311] width 18 height 18
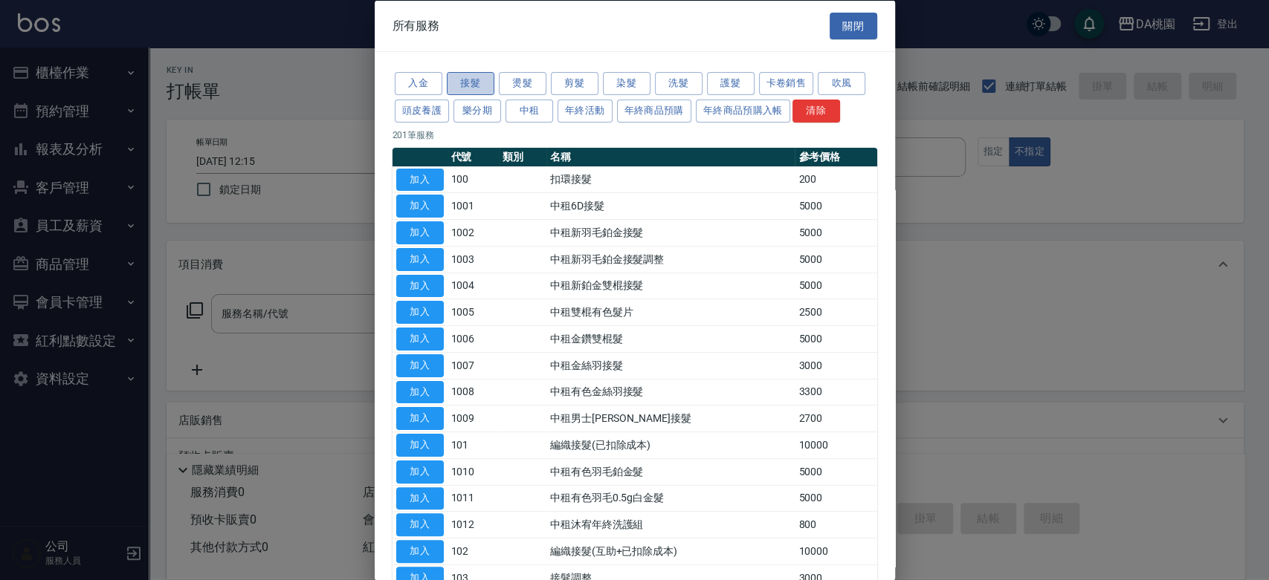
click at [475, 82] on button "接髮" at bounding box center [471, 83] width 48 height 23
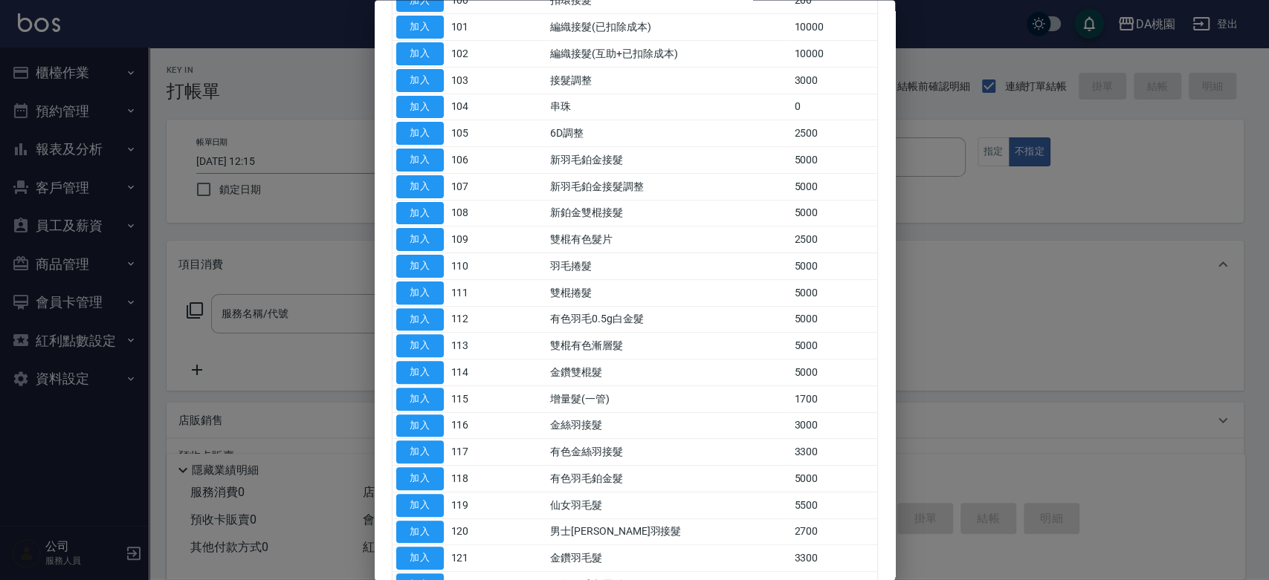
scroll to position [302, 0]
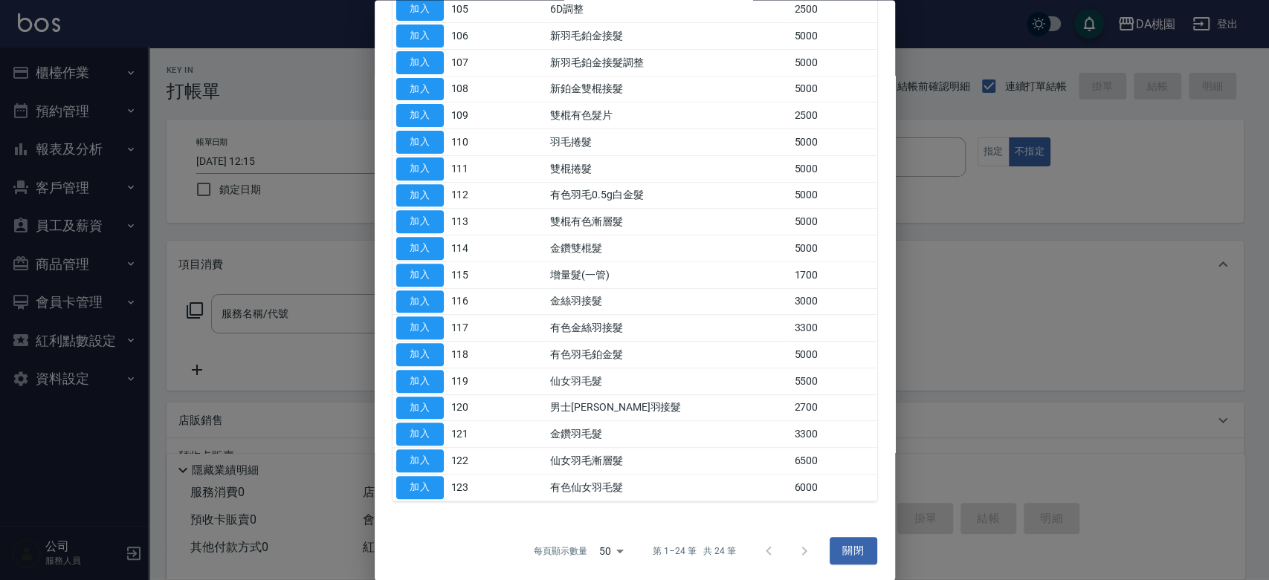
drag, startPoint x: 422, startPoint y: 430, endPoint x: 291, endPoint y: 343, distance: 157.5
click at [420, 432] on button "加入" at bounding box center [420, 435] width 48 height 23
type input "金鑽羽毛髮(121)"
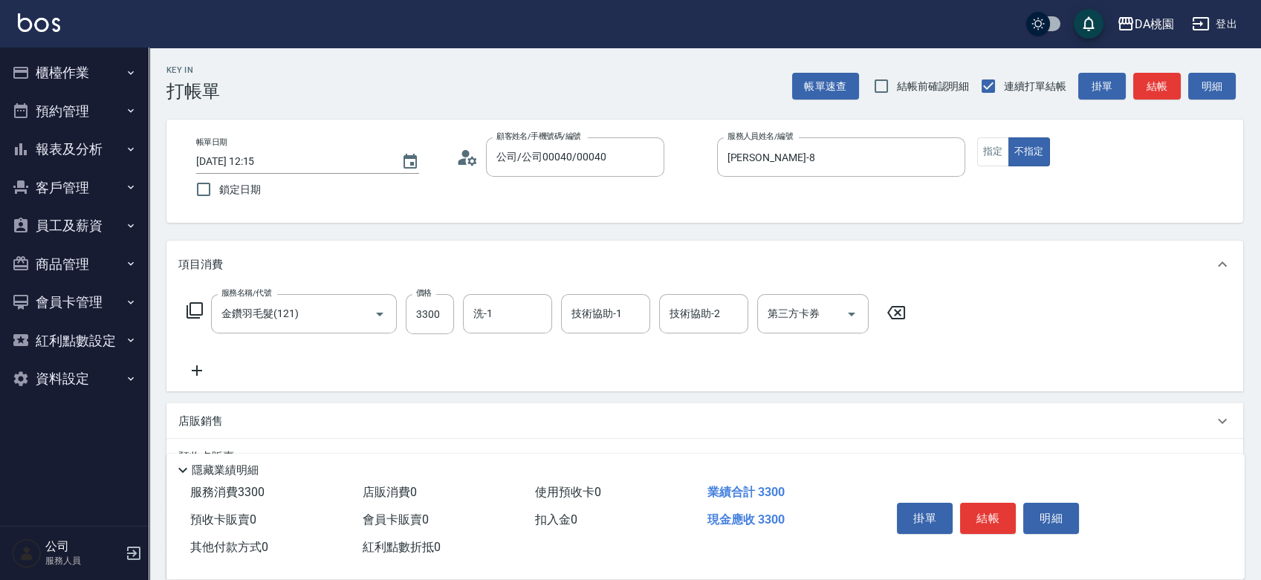
click at [188, 310] on icon at bounding box center [195, 311] width 18 height 18
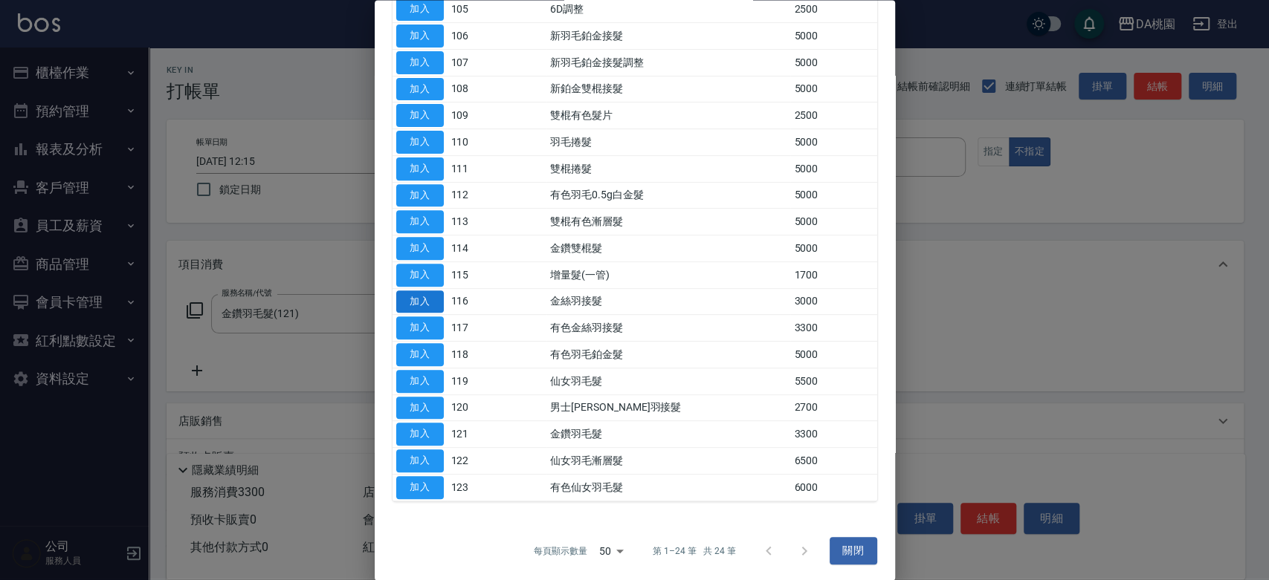
click at [422, 300] on button "加入" at bounding box center [420, 302] width 48 height 23
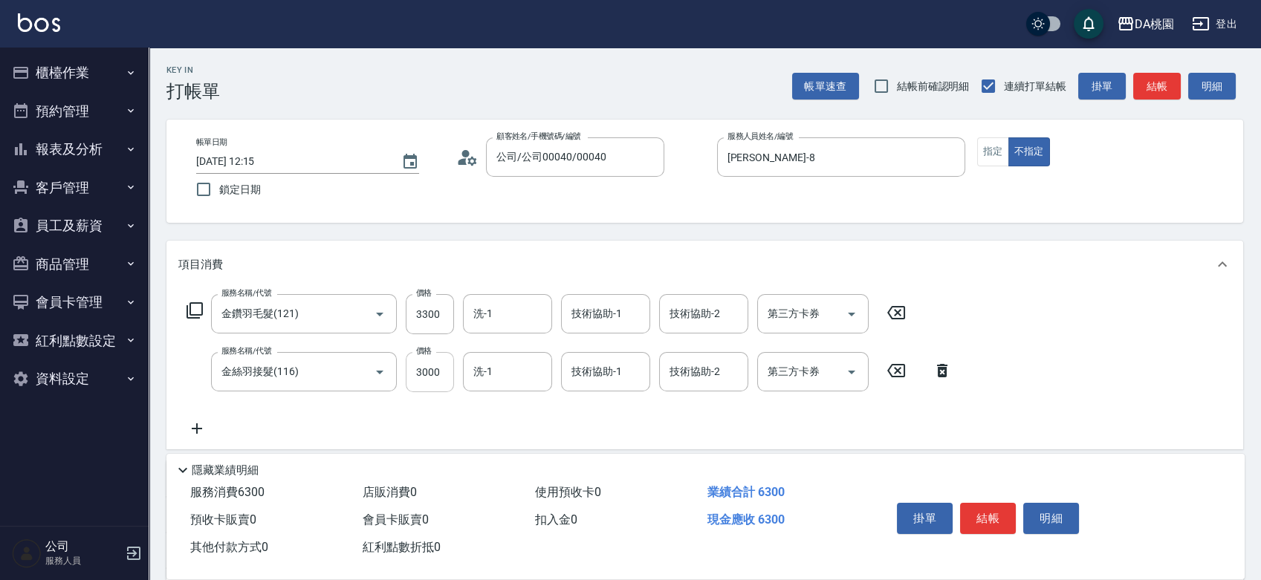
click at [434, 368] on input "3000" at bounding box center [430, 372] width 48 height 40
type input "330"
type input "0"
click at [435, 311] on input "3300" at bounding box center [430, 314] width 48 height 40
type input "0"
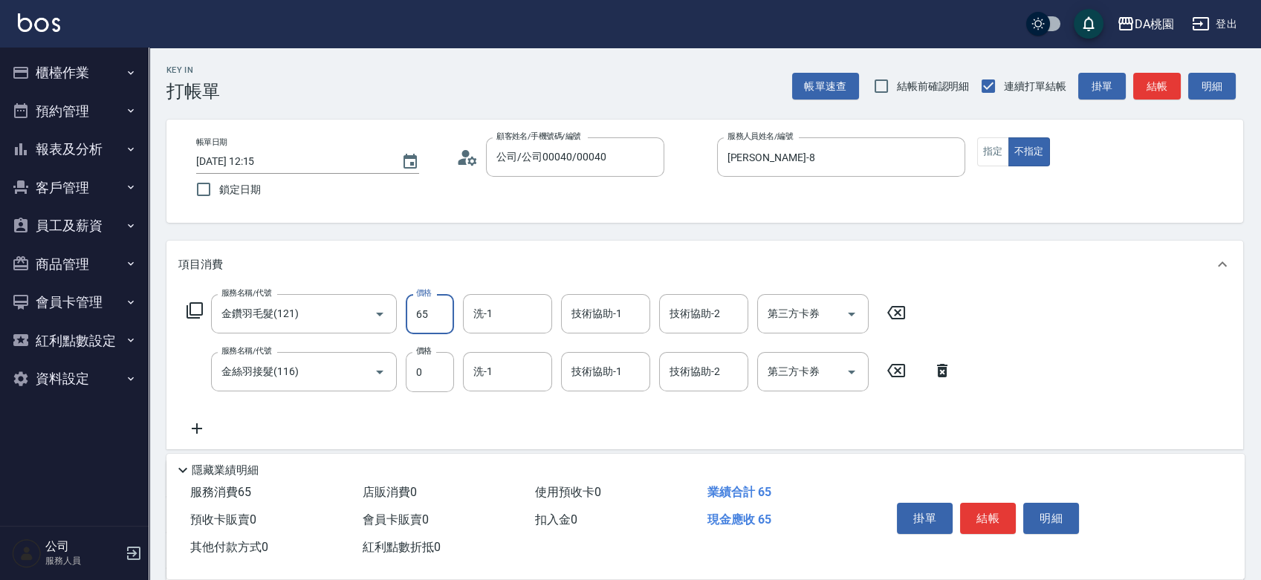
type input "650"
type input "60"
type input "6500"
type input "650"
type input "6500"
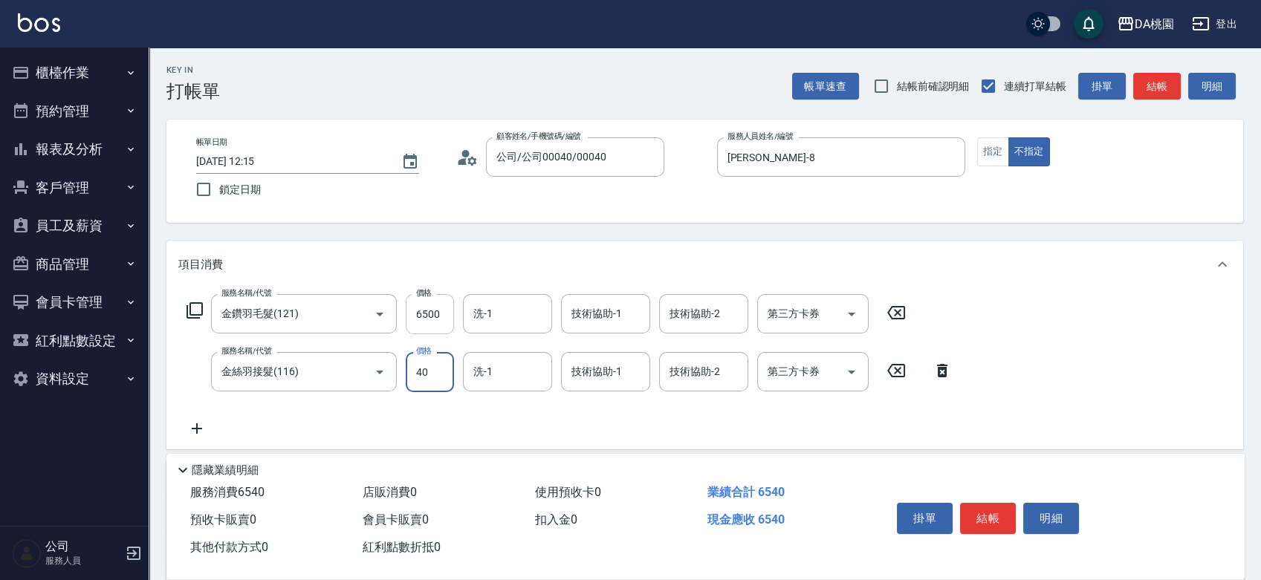
type input "400"
type input "690"
type input "4000"
type input "1050"
type input "4000"
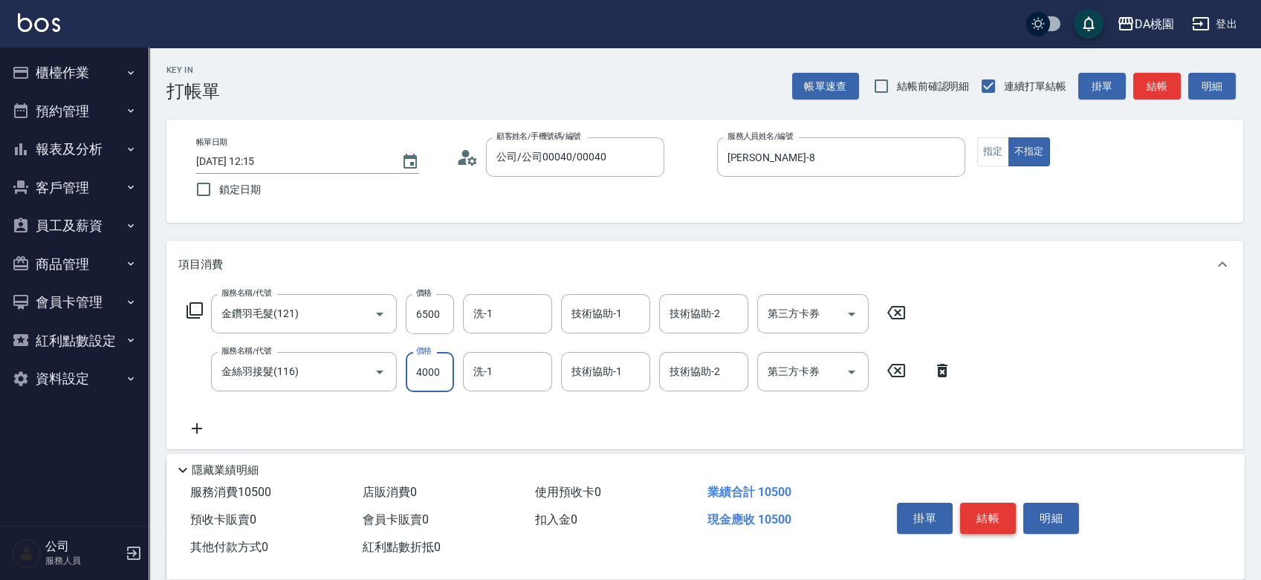
click at [992, 515] on button "結帳" at bounding box center [988, 518] width 56 height 31
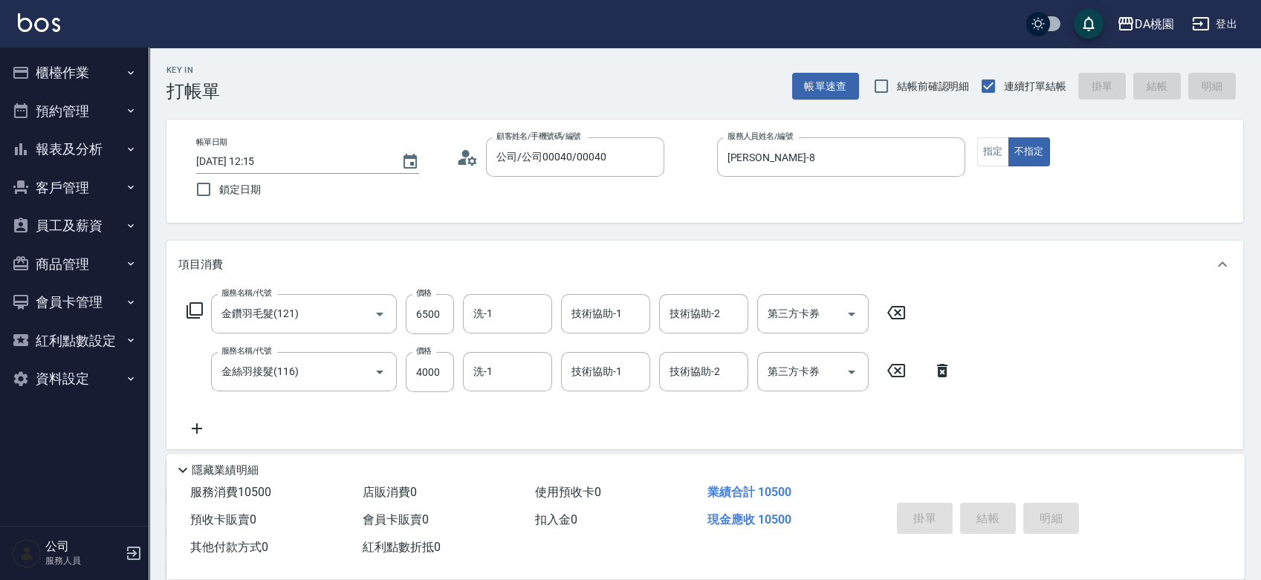
type input "2025/08/20 12:16"
type input "0"
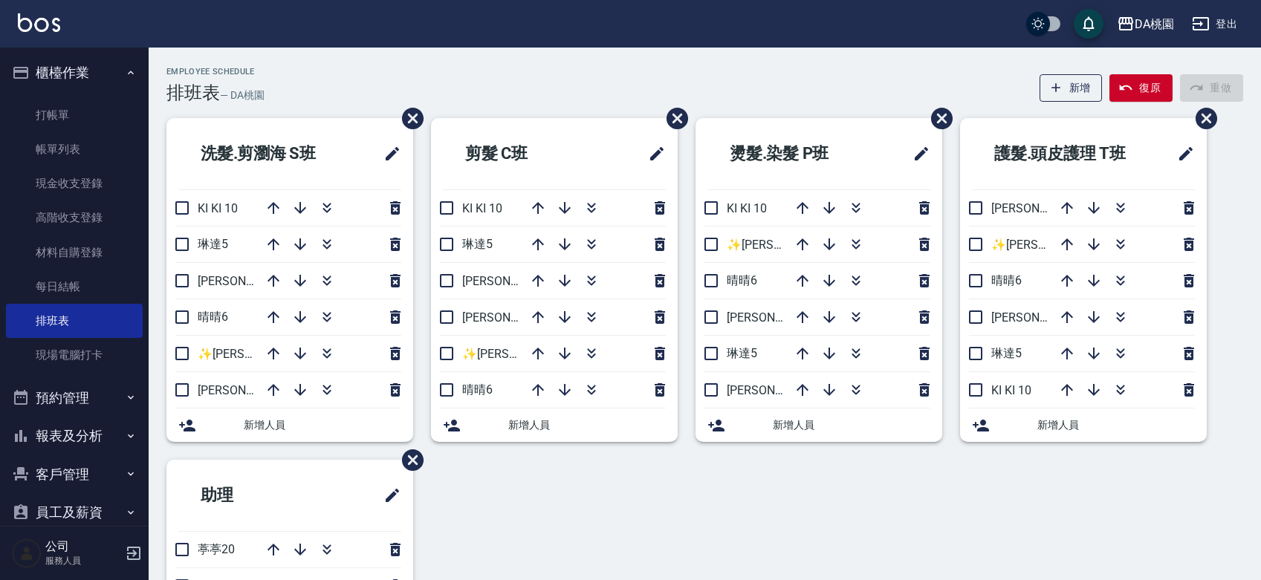
scroll to position [24, 0]
